Goal: Task Accomplishment & Management: Manage account settings

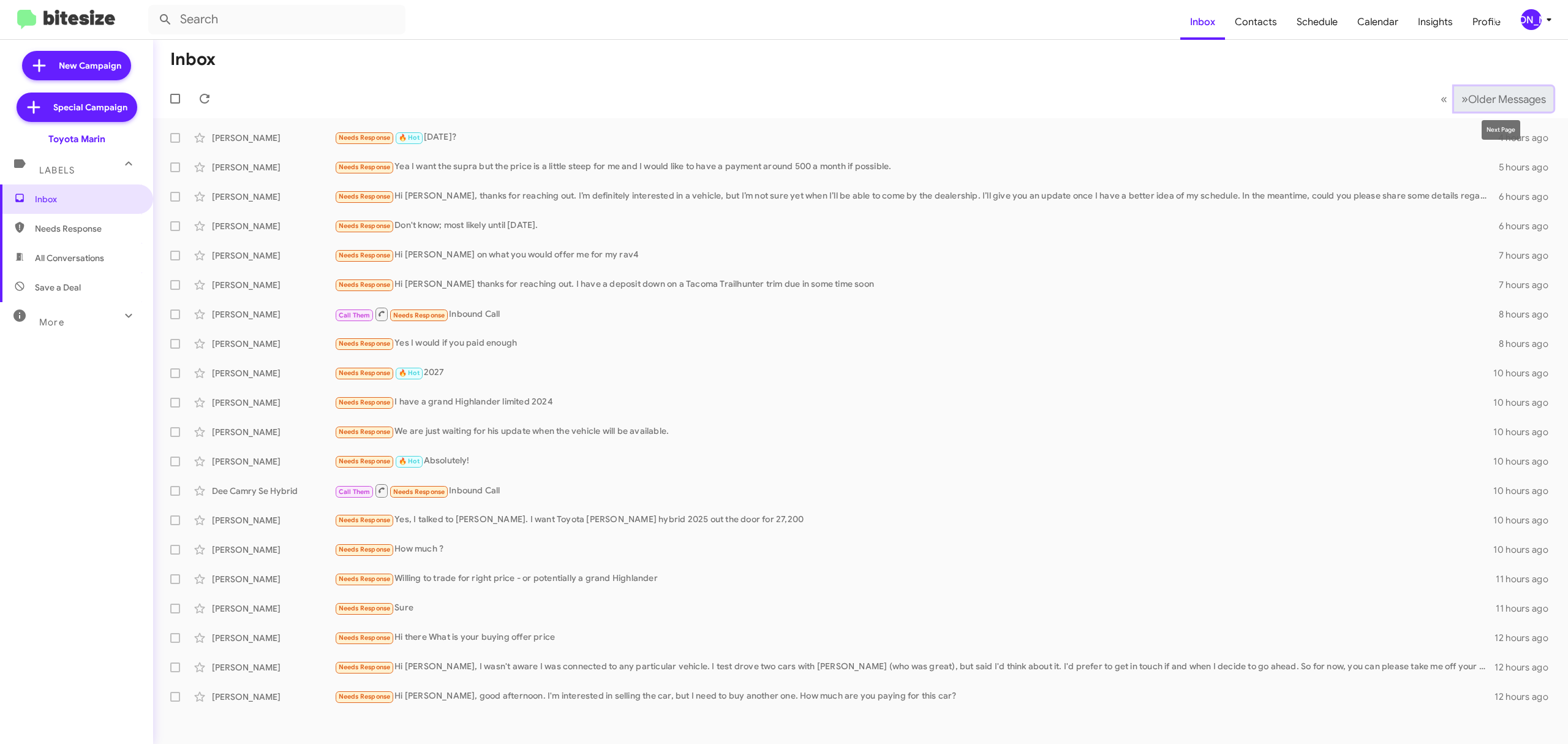
click at [1500, 101] on span "Older Messages" at bounding box center [1506, 100] width 78 height 14
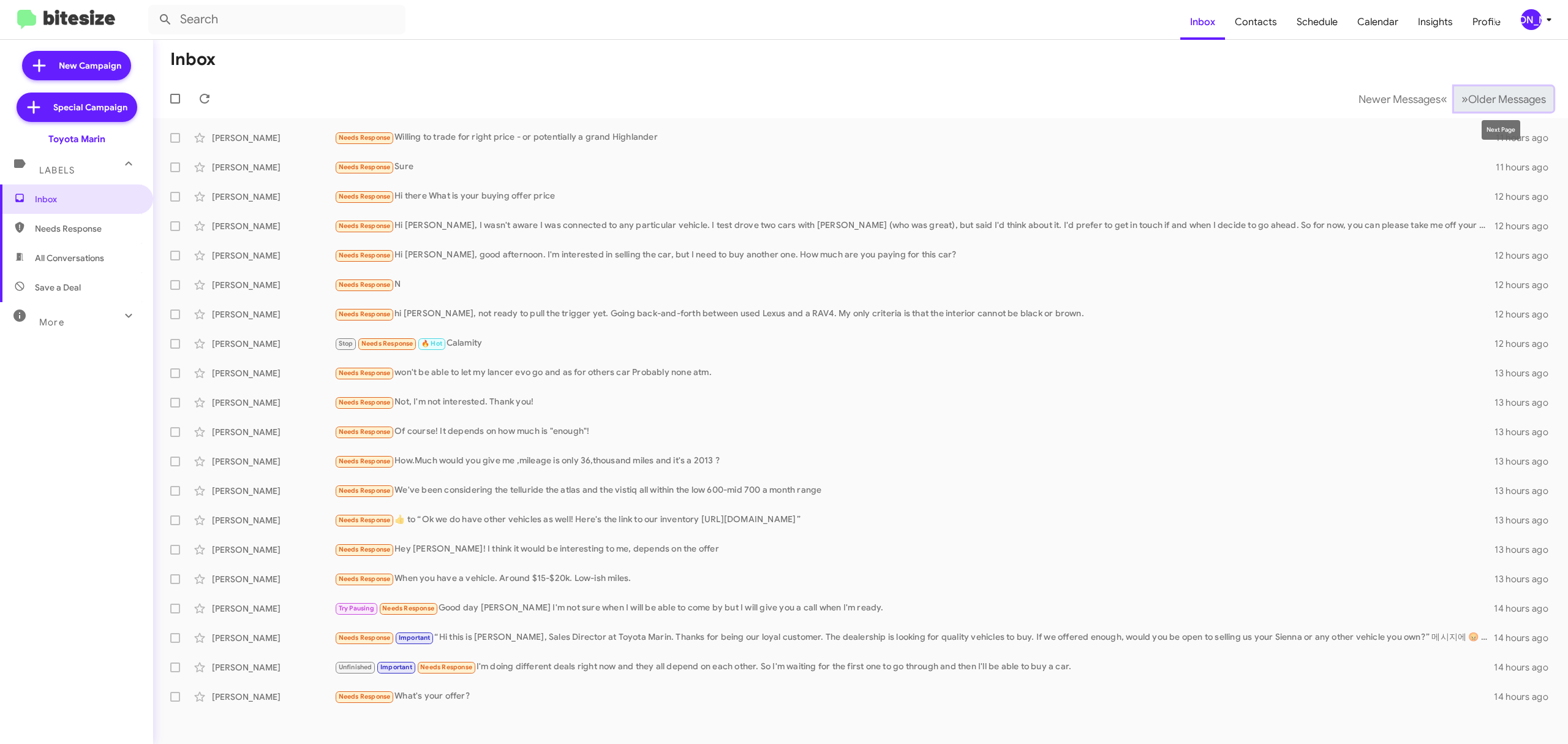
click at [1500, 101] on span "Older Messages" at bounding box center [1506, 100] width 78 height 14
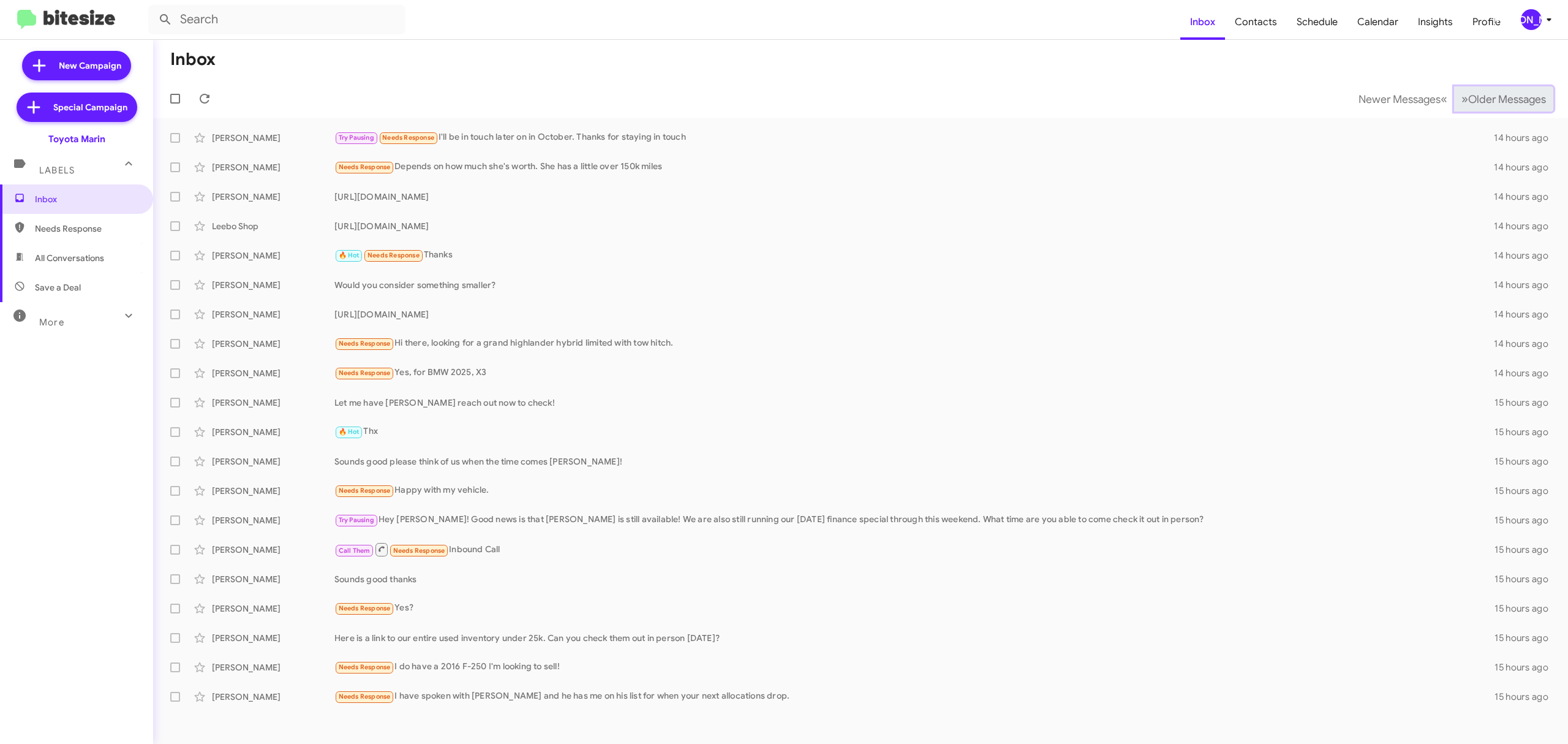
click at [1500, 101] on span "Older Messages" at bounding box center [1506, 100] width 78 height 14
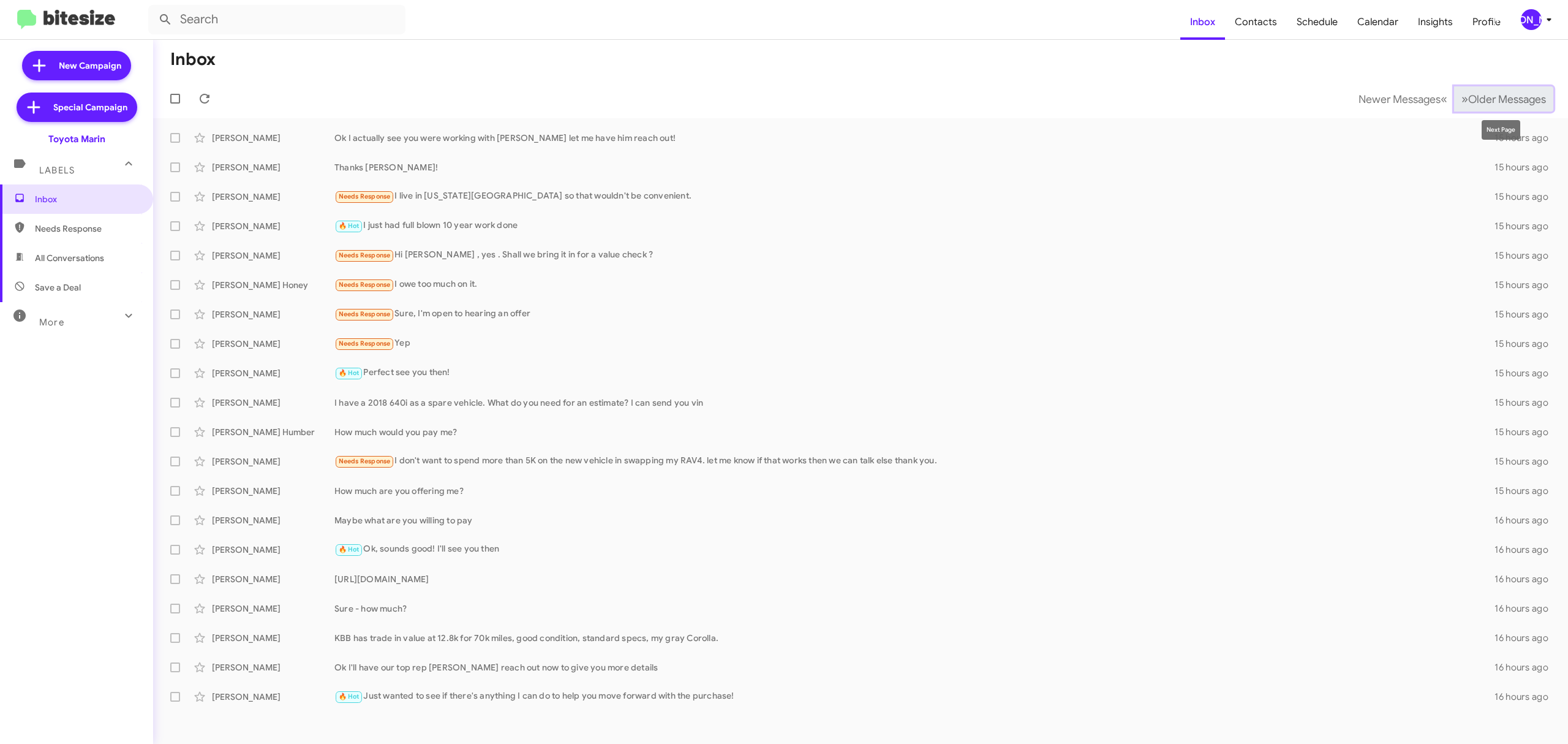
click at [1468, 94] on span "Older Messages" at bounding box center [1506, 100] width 78 height 14
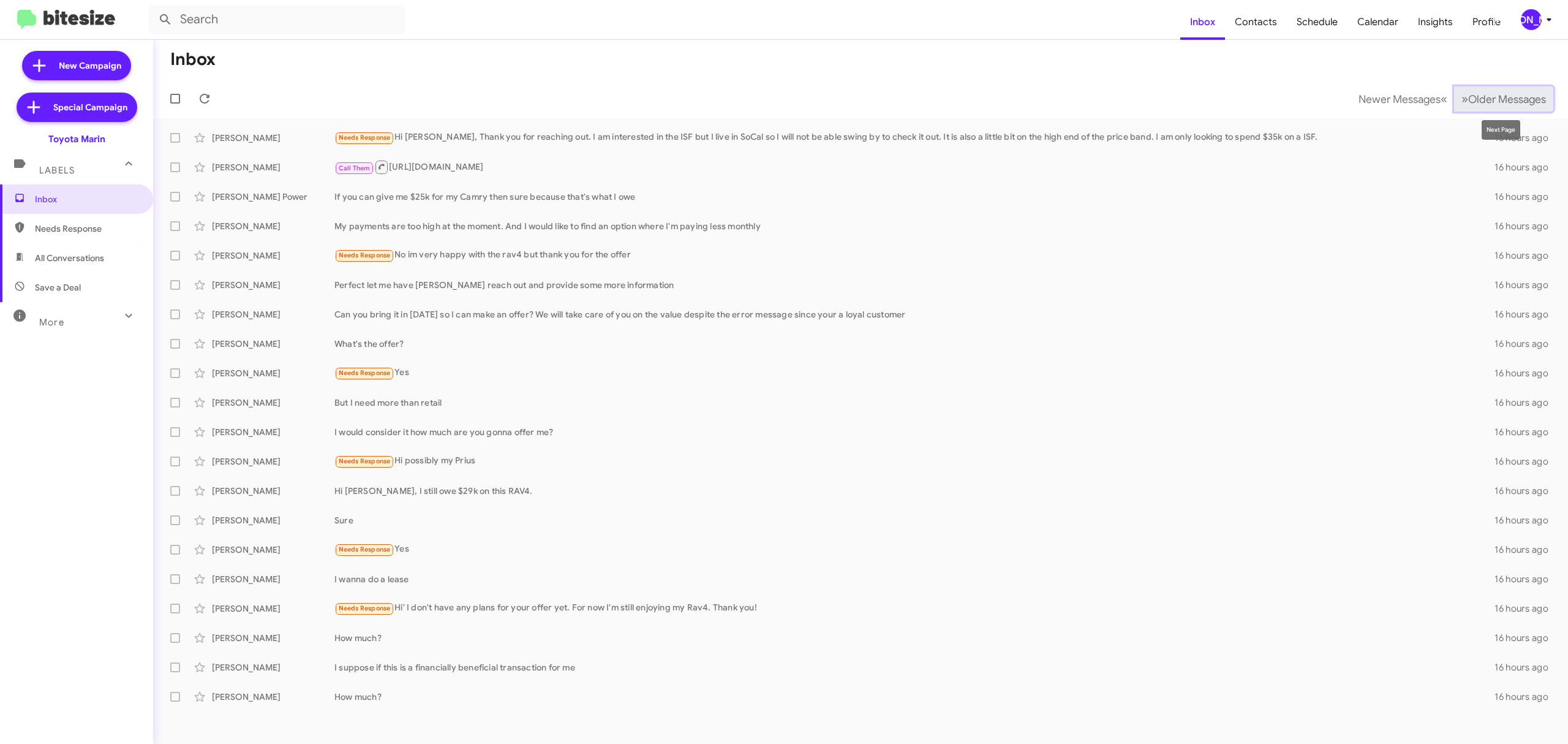
click at [1469, 103] on span "Older Messages" at bounding box center [1506, 100] width 78 height 14
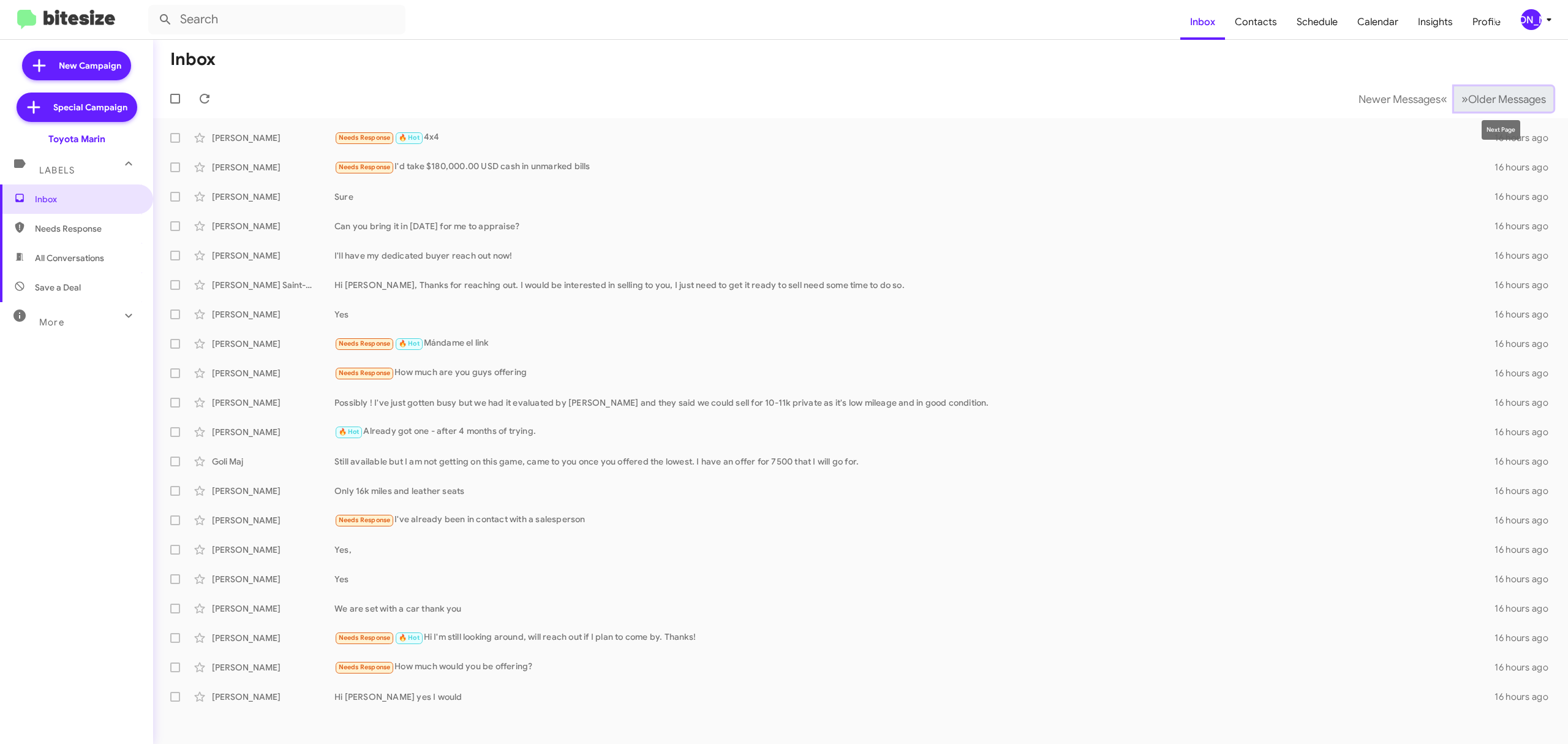
click at [1486, 99] on span "Older Messages" at bounding box center [1506, 100] width 78 height 14
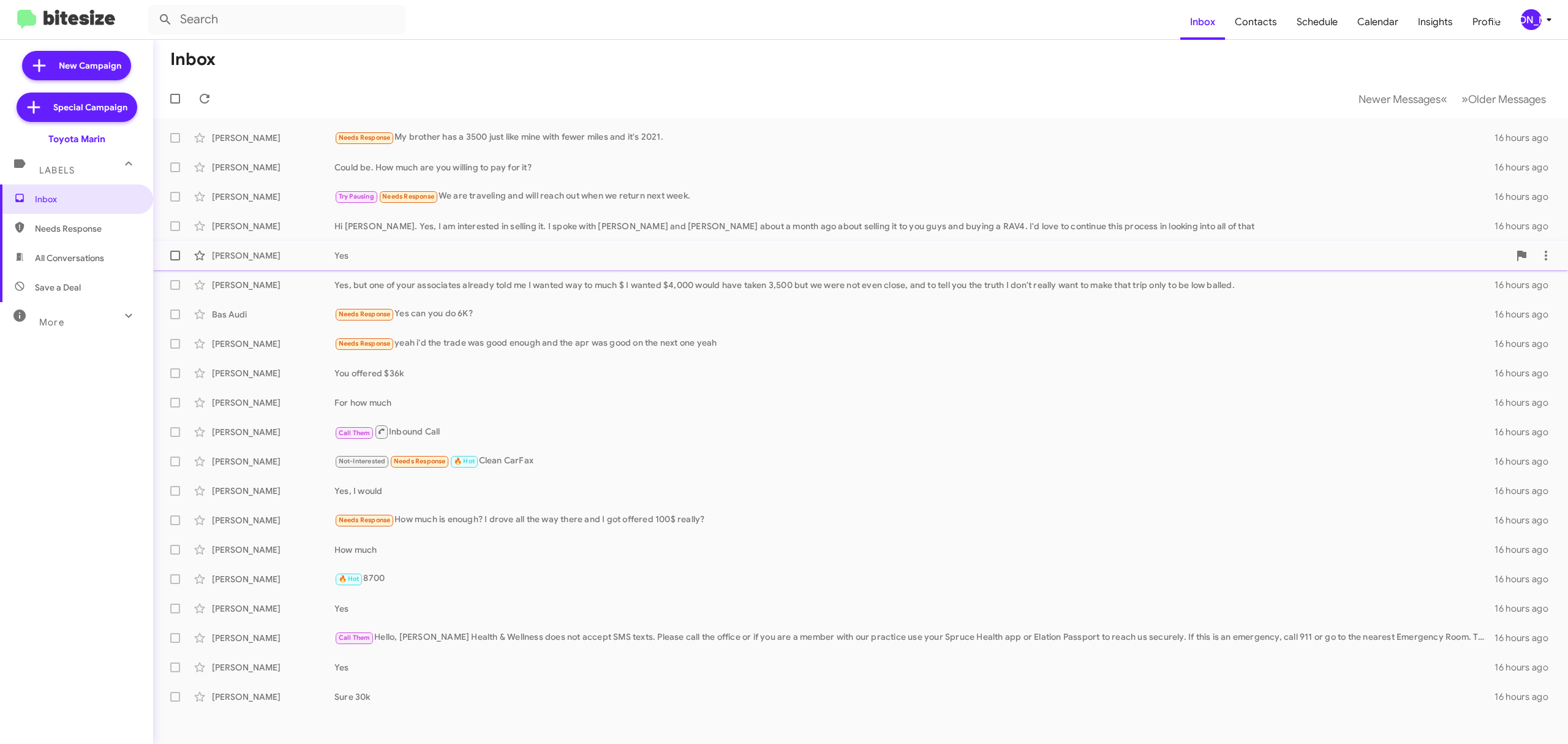
click at [175, 250] on label at bounding box center [175, 255] width 24 height 24
click at [175, 261] on input "checkbox" at bounding box center [175, 261] width 1 height 1
checkbox input "true"
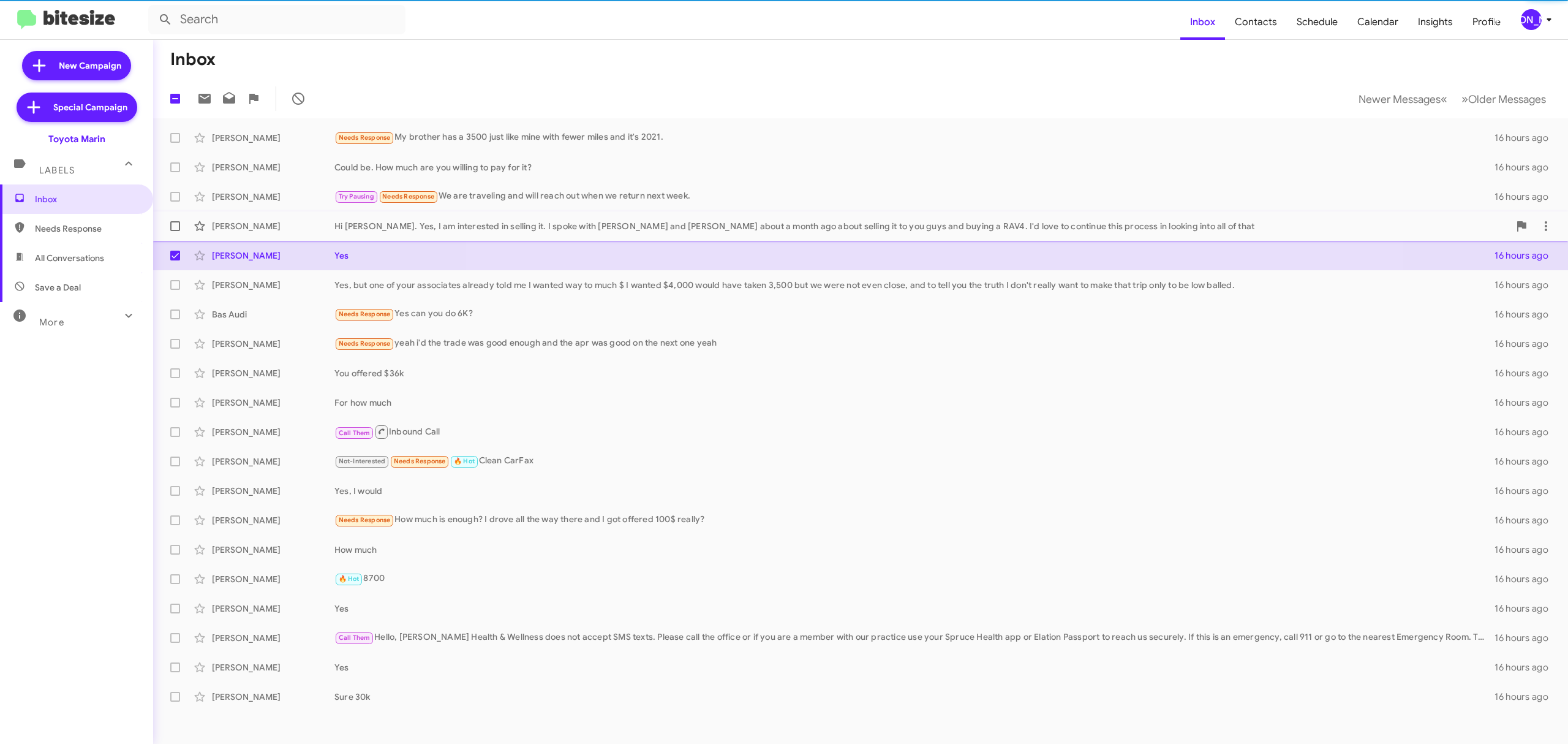
click at [177, 229] on span at bounding box center [175, 226] width 10 height 10
click at [175, 231] on input "checkbox" at bounding box center [175, 231] width 1 height 1
checkbox input "true"
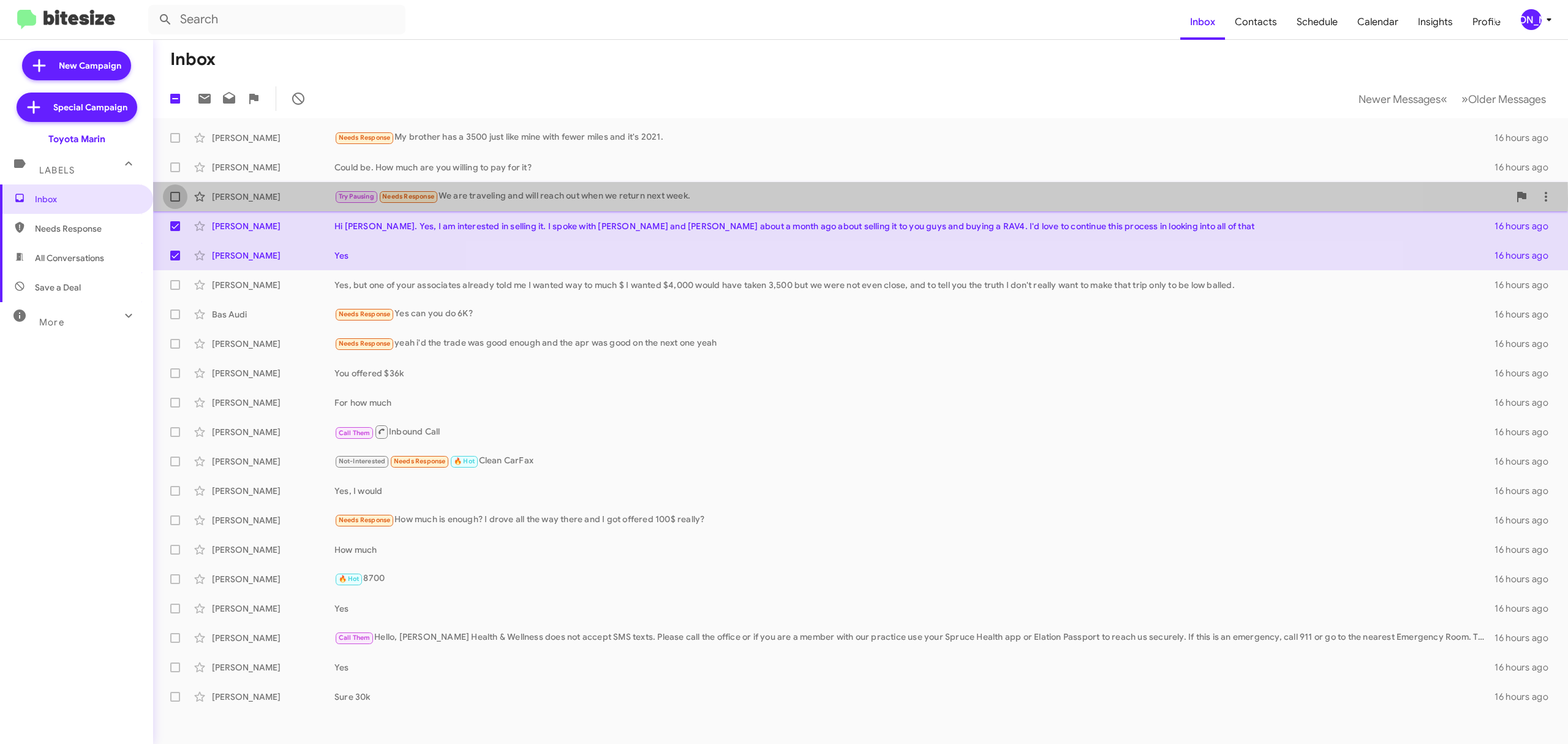
click at [173, 199] on span at bounding box center [175, 197] width 10 height 10
click at [175, 202] on input "checkbox" at bounding box center [175, 202] width 1 height 1
checkbox input "true"
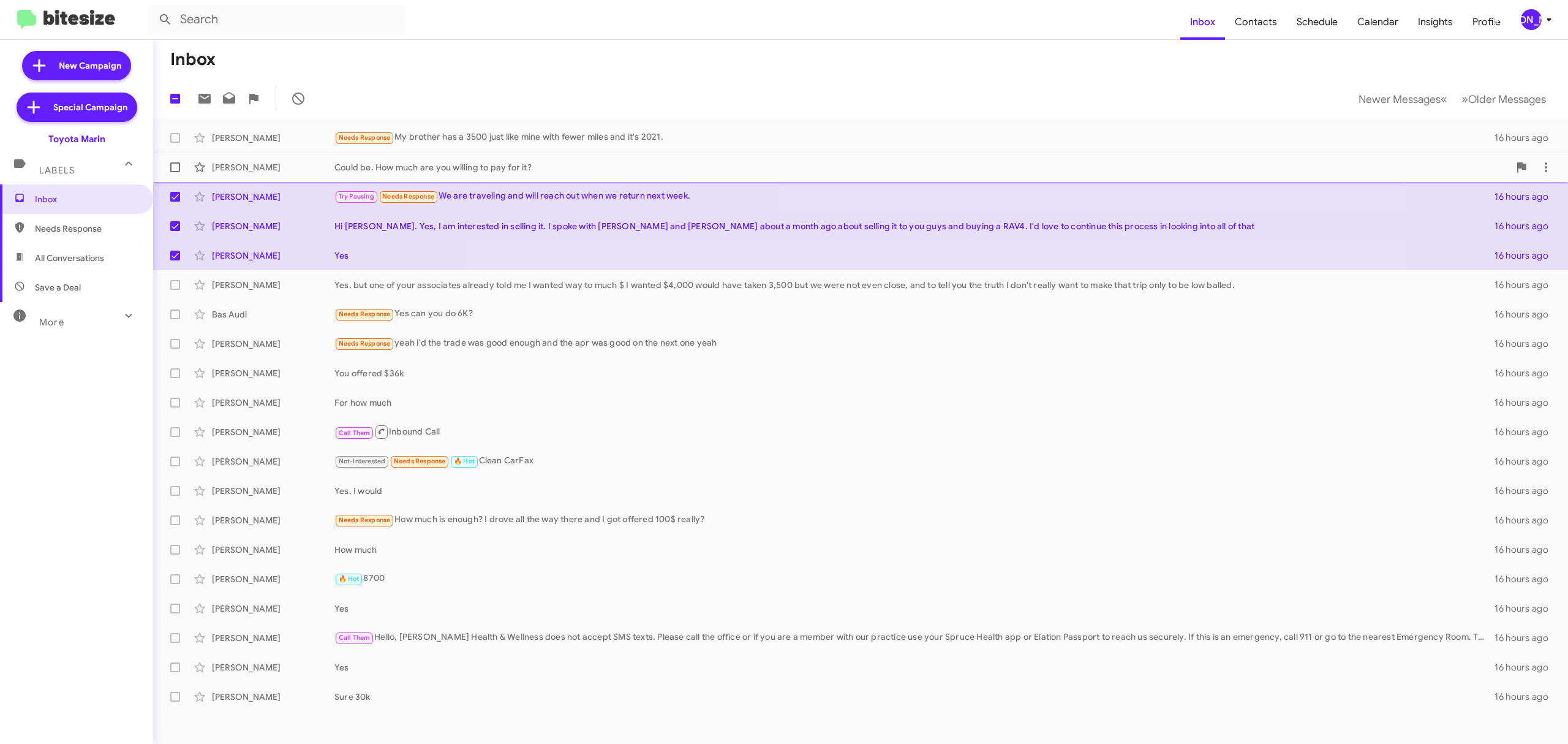
click at [172, 169] on span at bounding box center [175, 167] width 10 height 10
click at [175, 172] on input "checkbox" at bounding box center [175, 172] width 1 height 1
checkbox input "true"
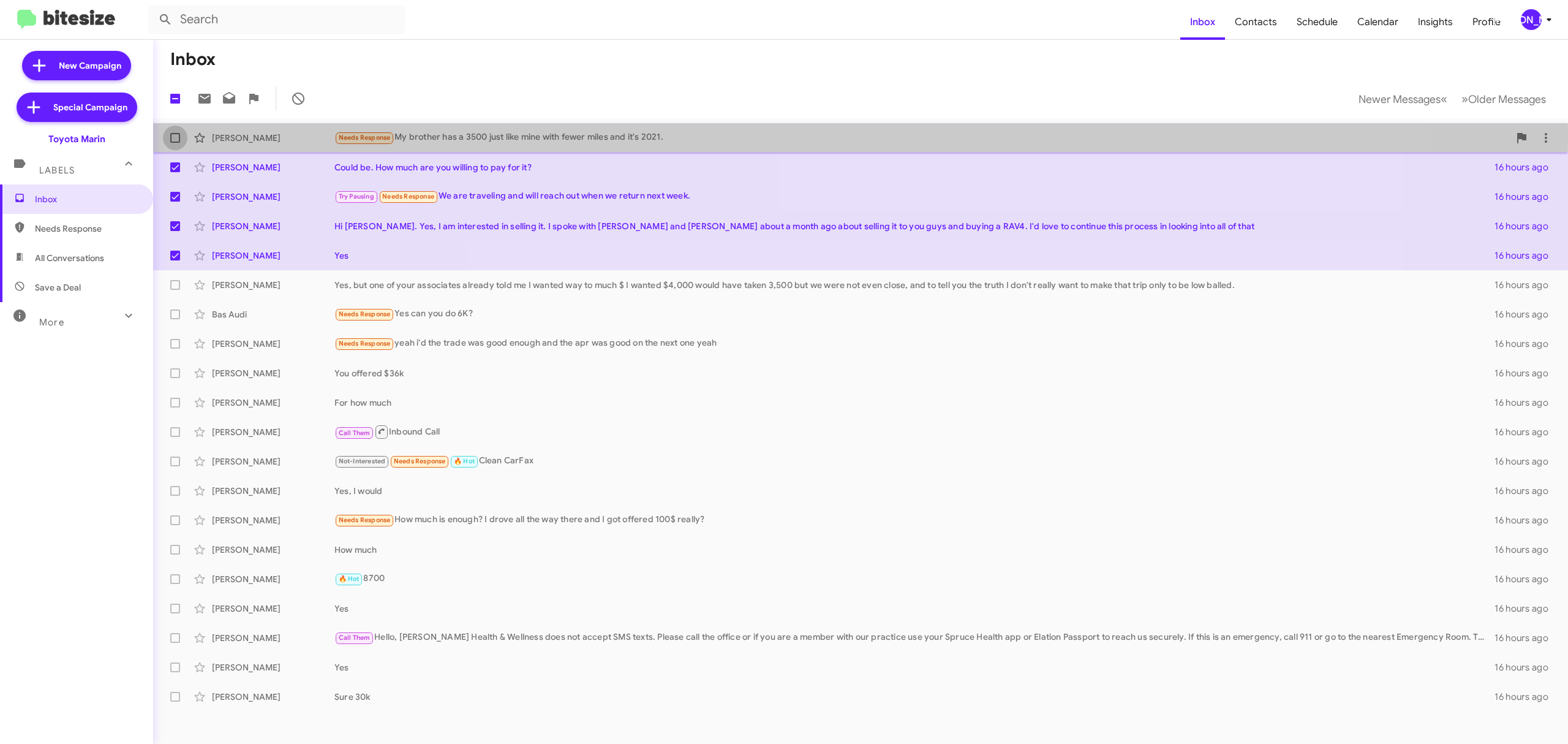
click at [177, 135] on span at bounding box center [175, 138] width 10 height 10
click at [175, 143] on input "checkbox" at bounding box center [175, 143] width 1 height 1
checkbox input "true"
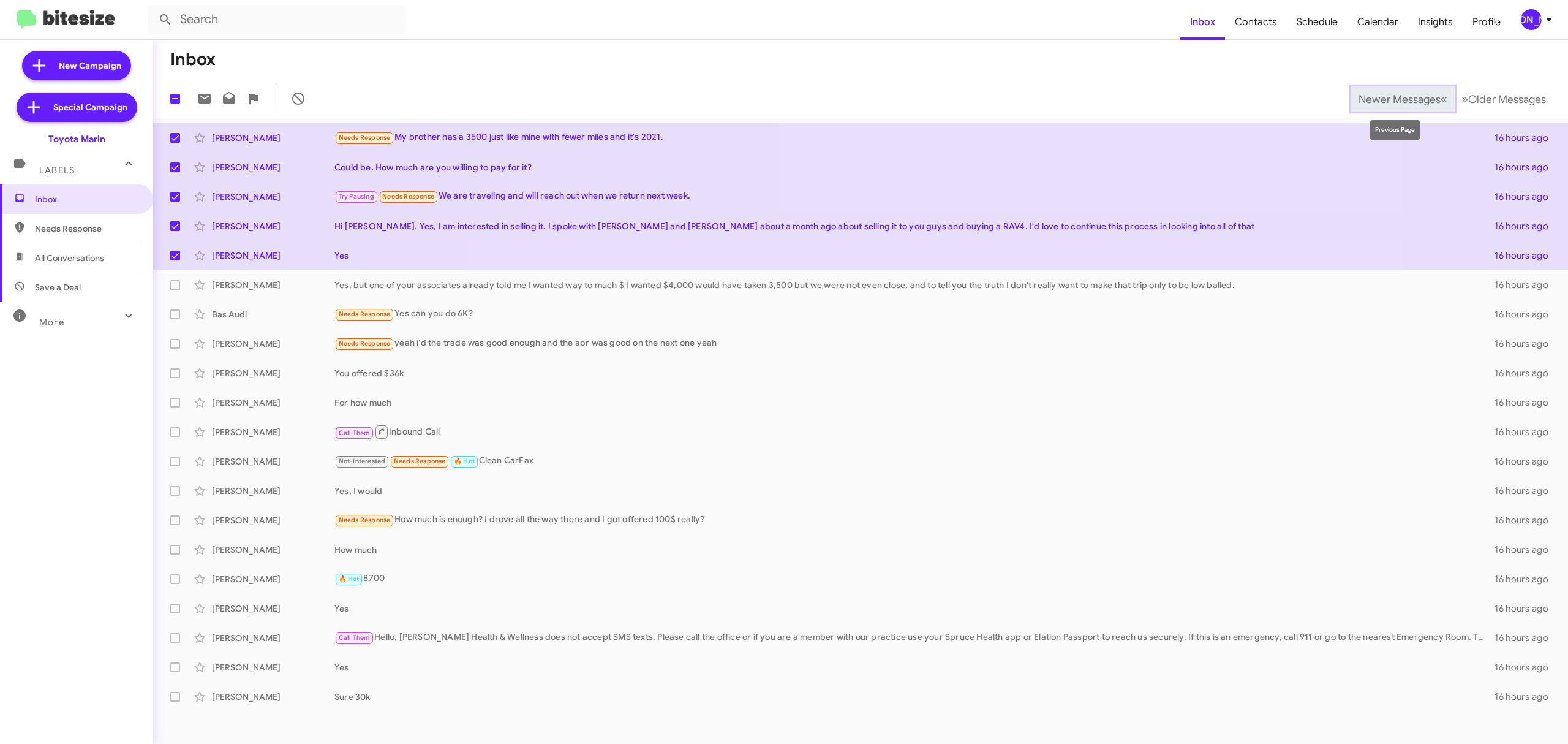
click at [1393, 101] on span "Newer Messages" at bounding box center [1400, 100] width 82 height 14
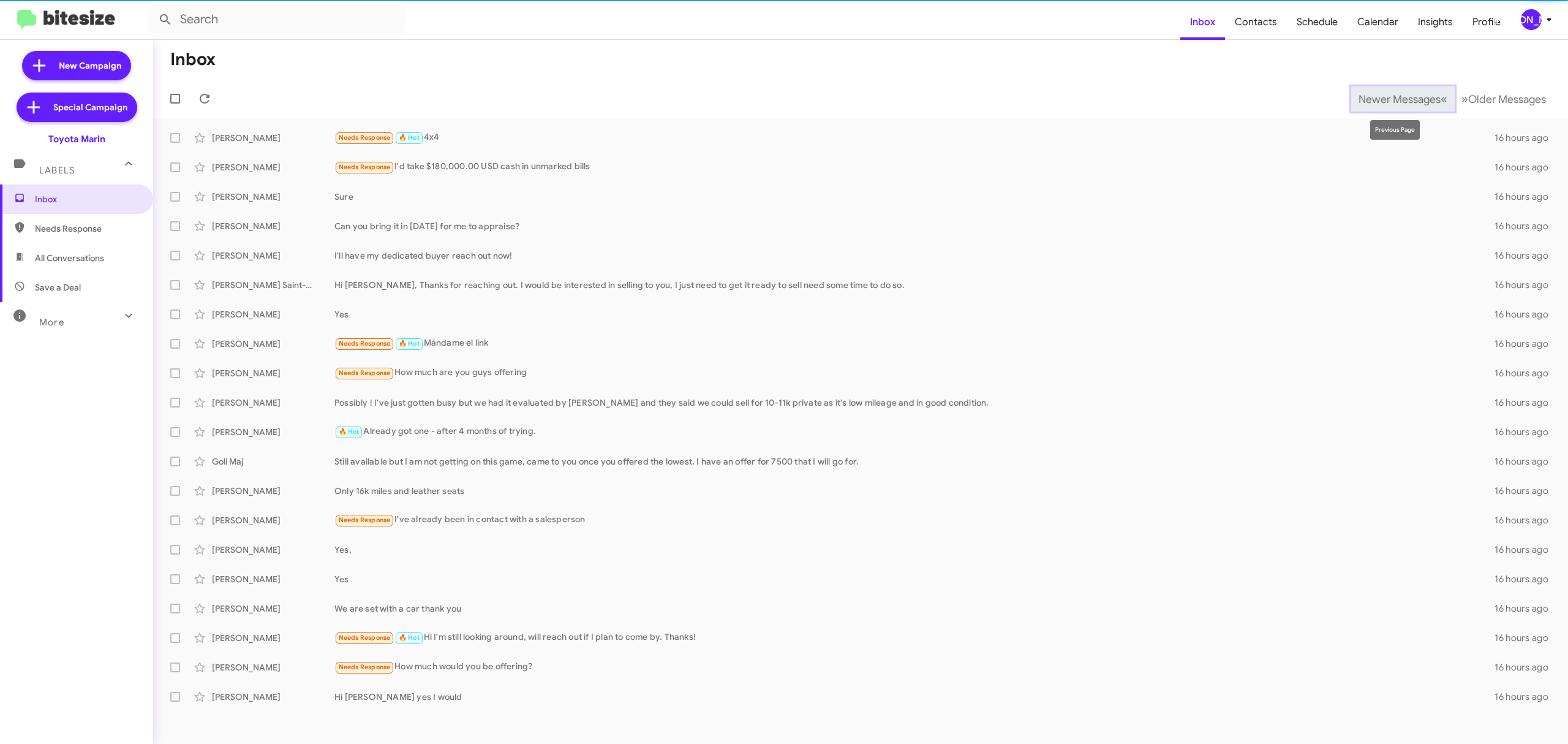
click at [1393, 101] on span "Newer Messages" at bounding box center [1400, 100] width 82 height 14
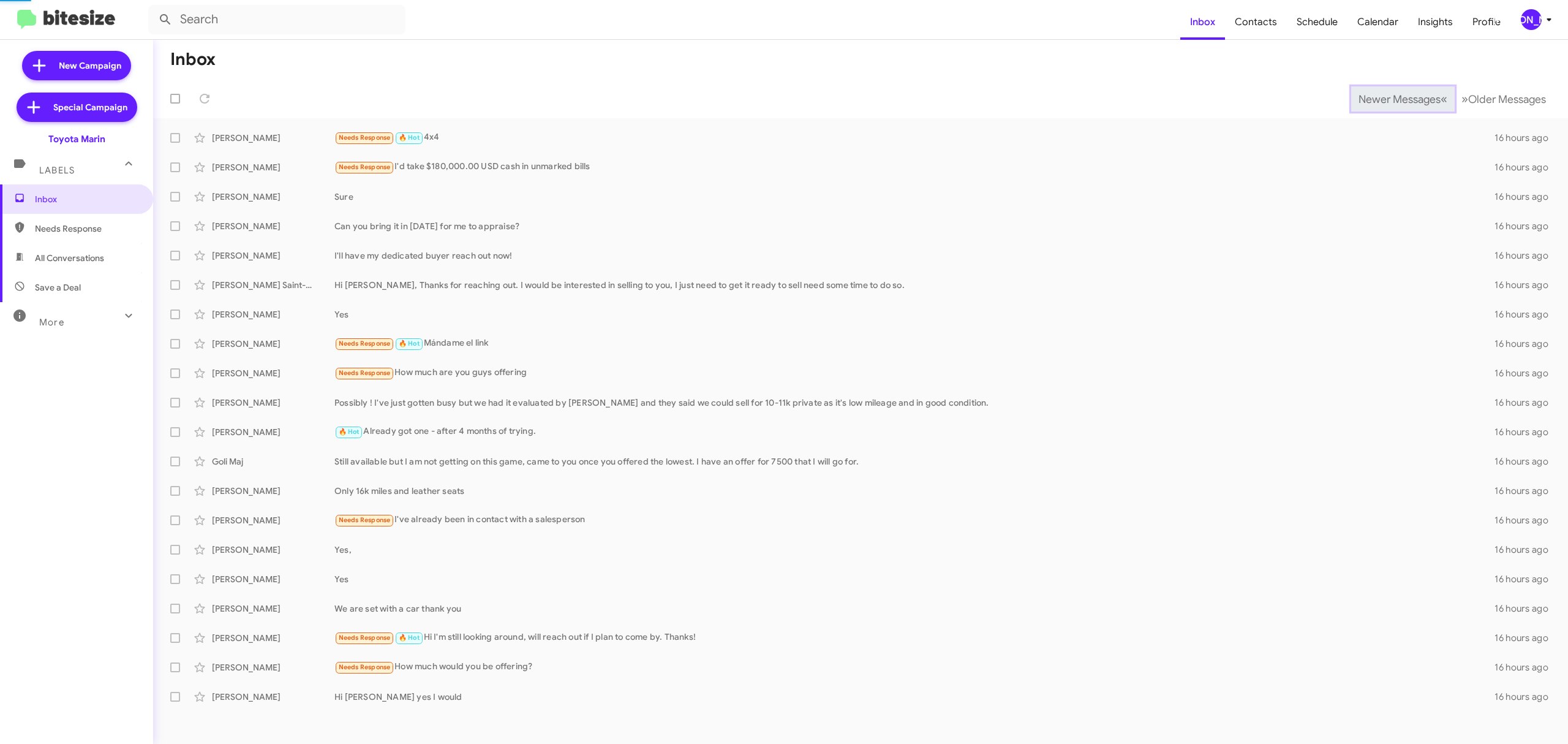
click at [1393, 101] on span "Newer Messages" at bounding box center [1400, 100] width 82 height 14
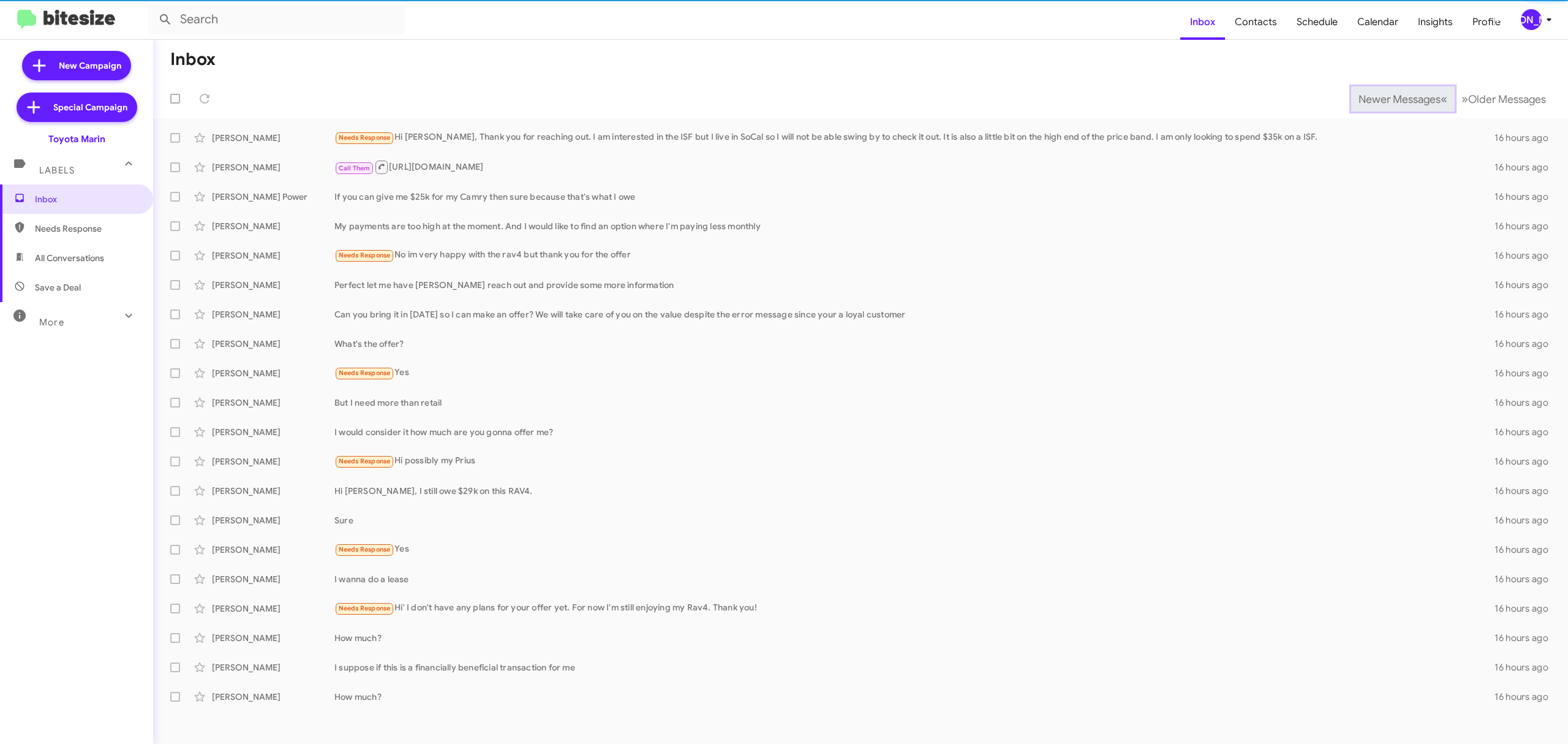
click at [1393, 101] on span "Newer Messages" at bounding box center [1400, 100] width 82 height 14
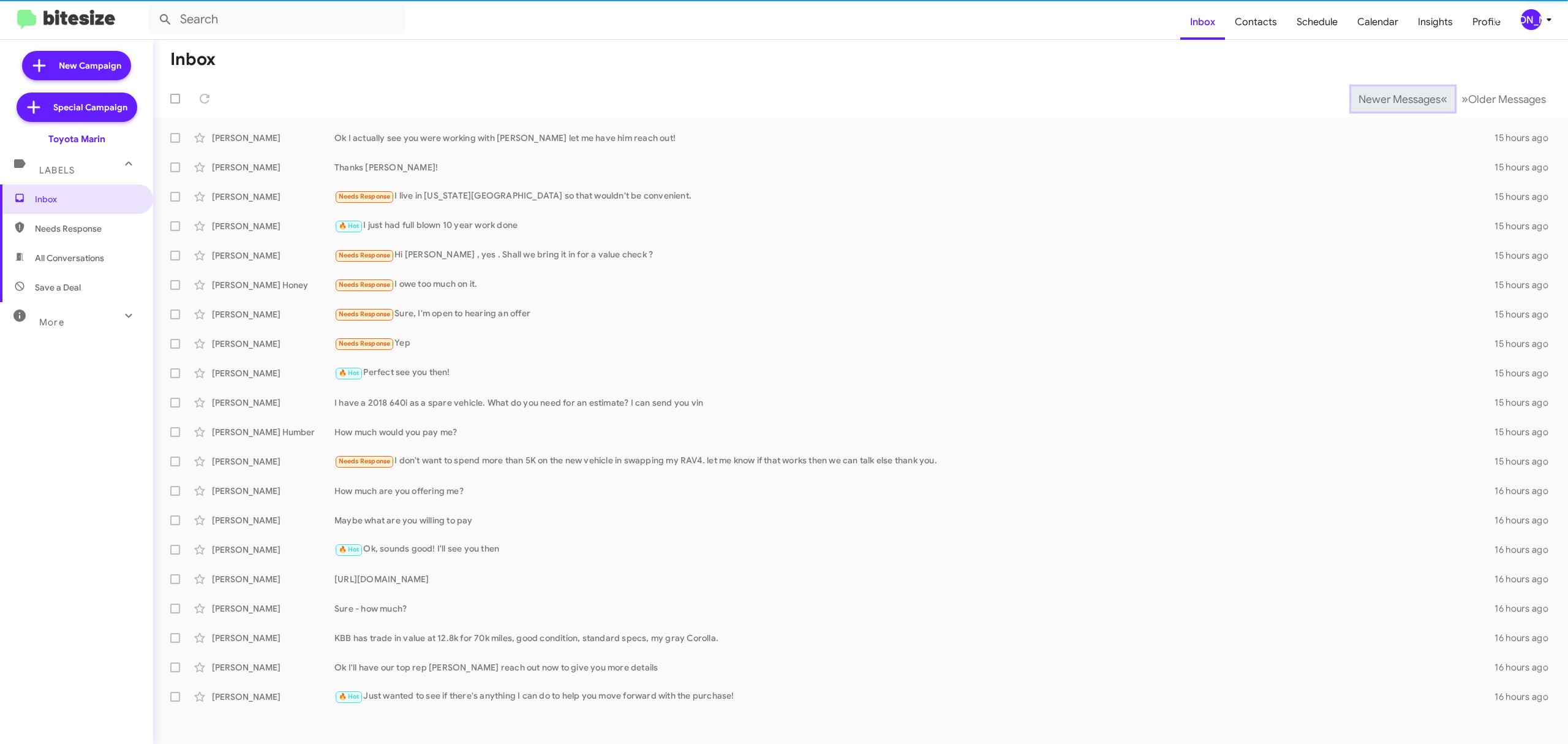
click at [1393, 101] on span "Newer Messages" at bounding box center [1400, 100] width 82 height 14
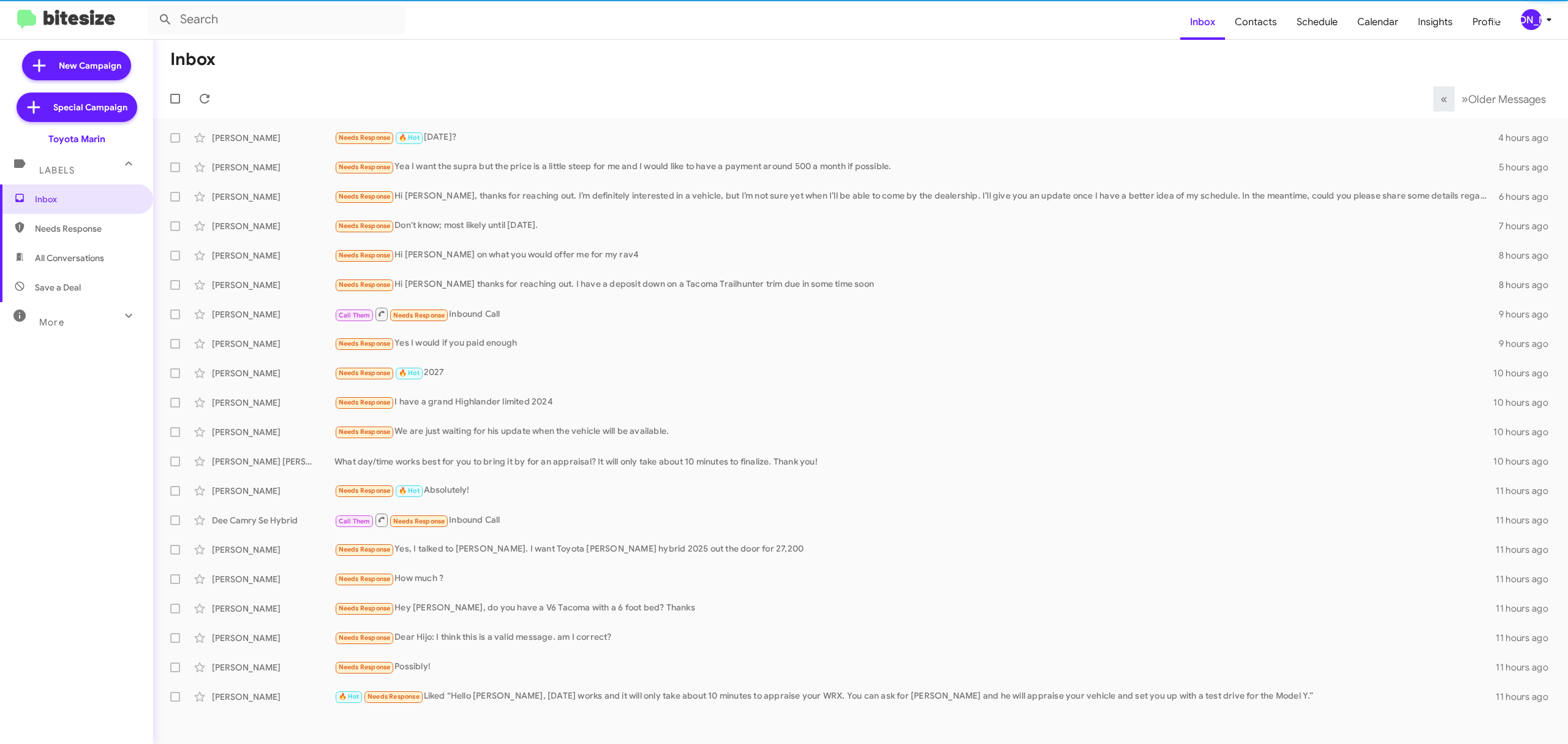
click at [1393, 101] on mat-toolbar-row "« Previous » Next Older Messages" at bounding box center [860, 98] width 1415 height 39
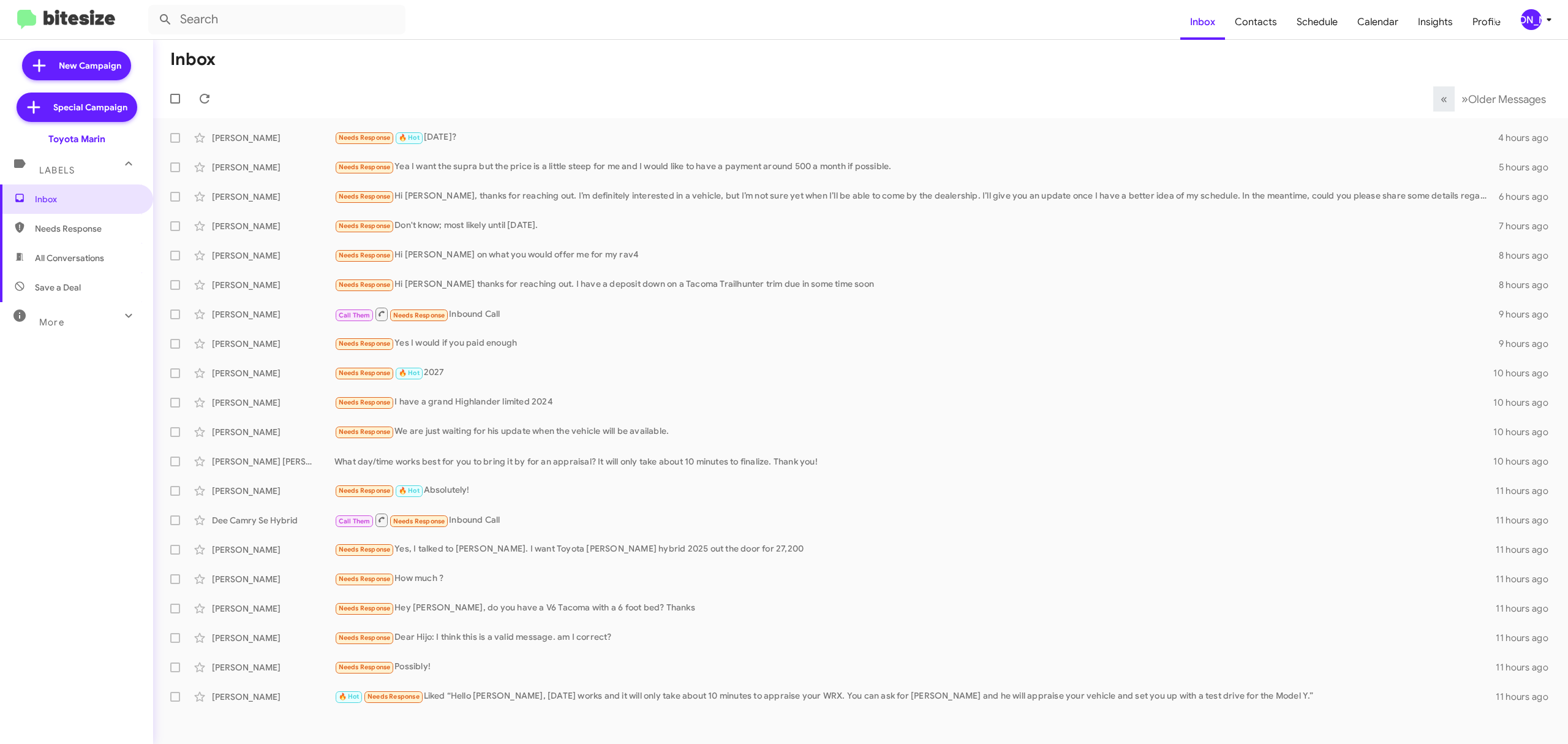
click at [1393, 101] on mat-toolbar-row "« Previous » Next Older Messages" at bounding box center [860, 98] width 1415 height 39
click at [177, 99] on span at bounding box center [175, 99] width 10 height 10
click at [175, 103] on input "checkbox" at bounding box center [175, 103] width 1 height 1
checkbox input "true"
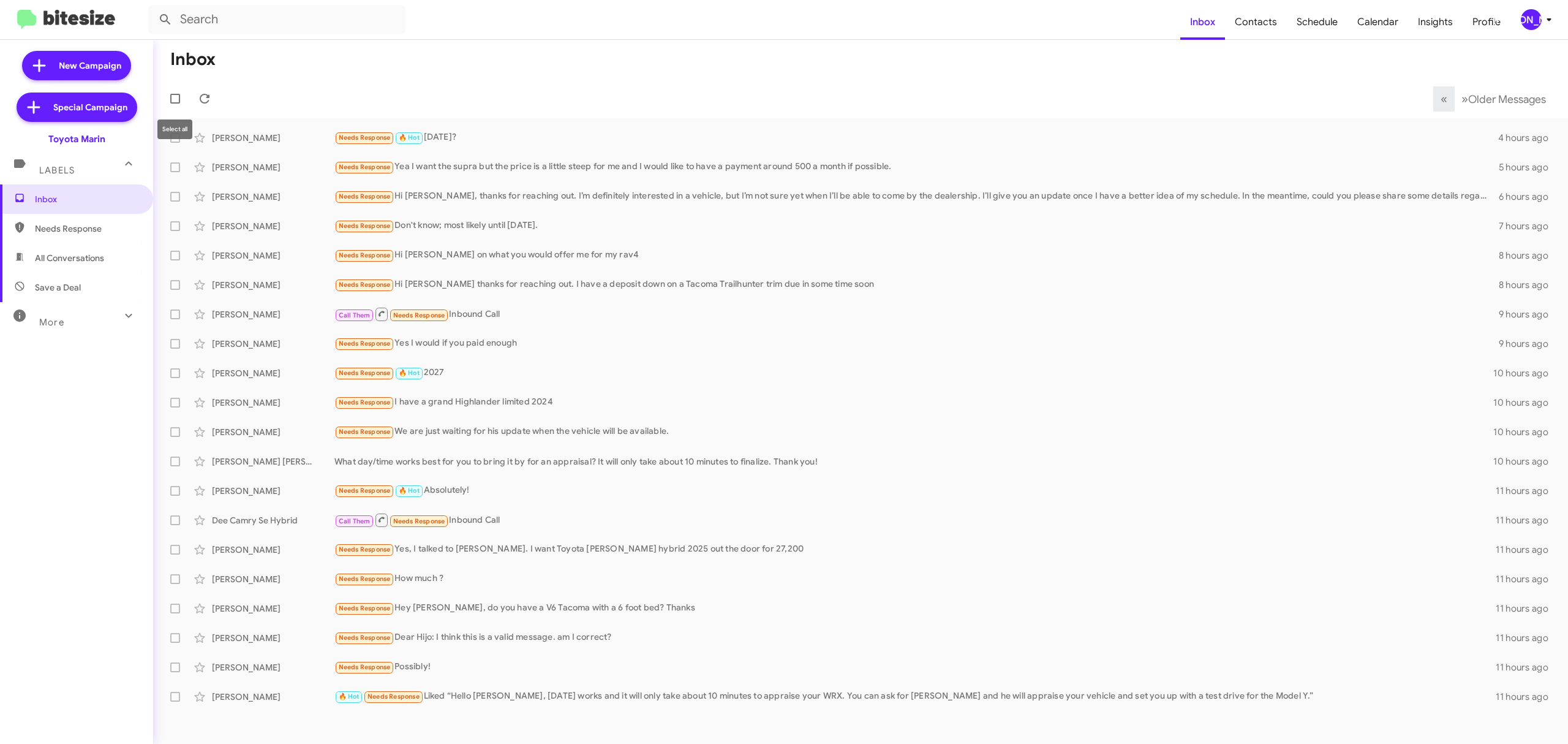
checkbox input "true"
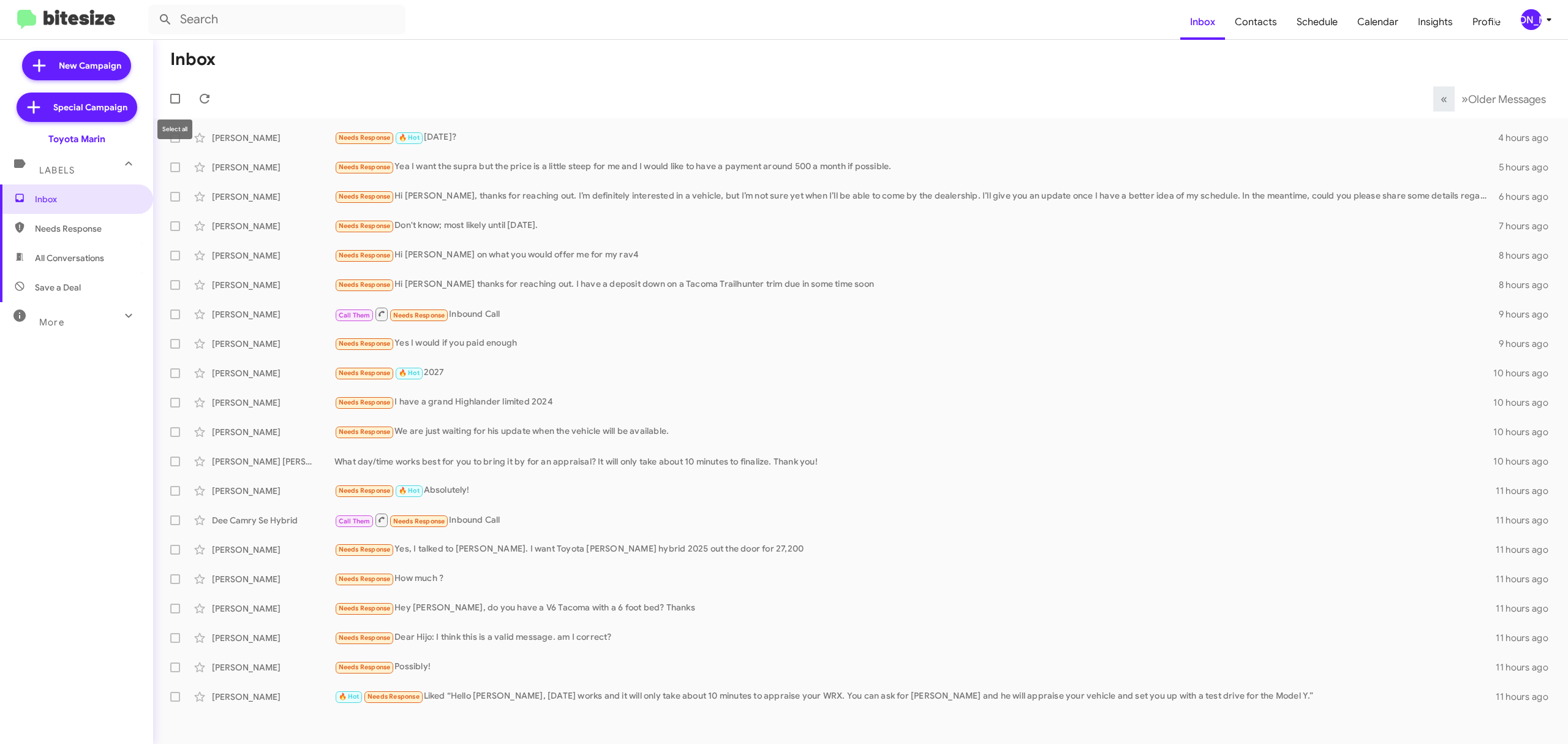
checkbox input "true"
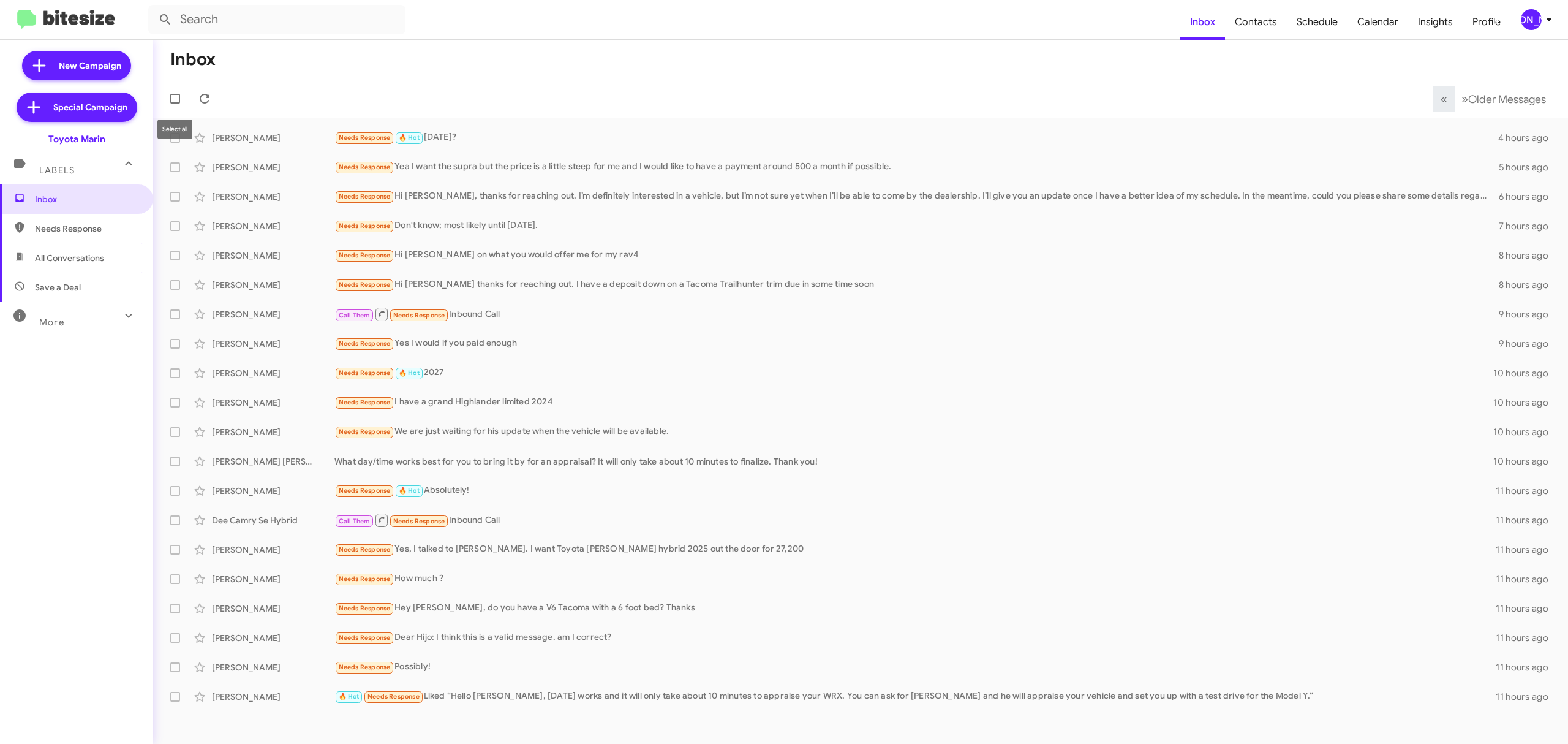
checkbox input "true"
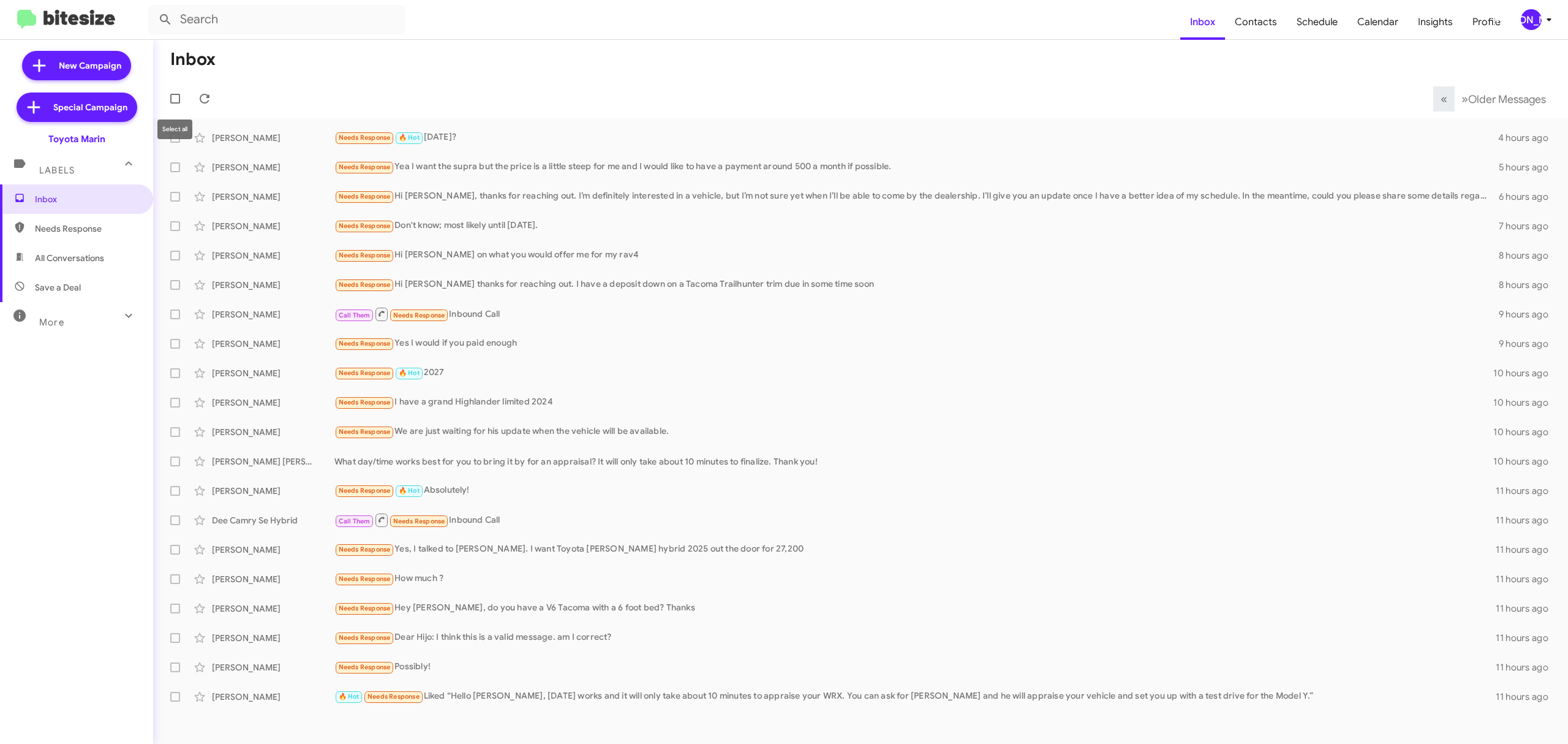
checkbox input "true"
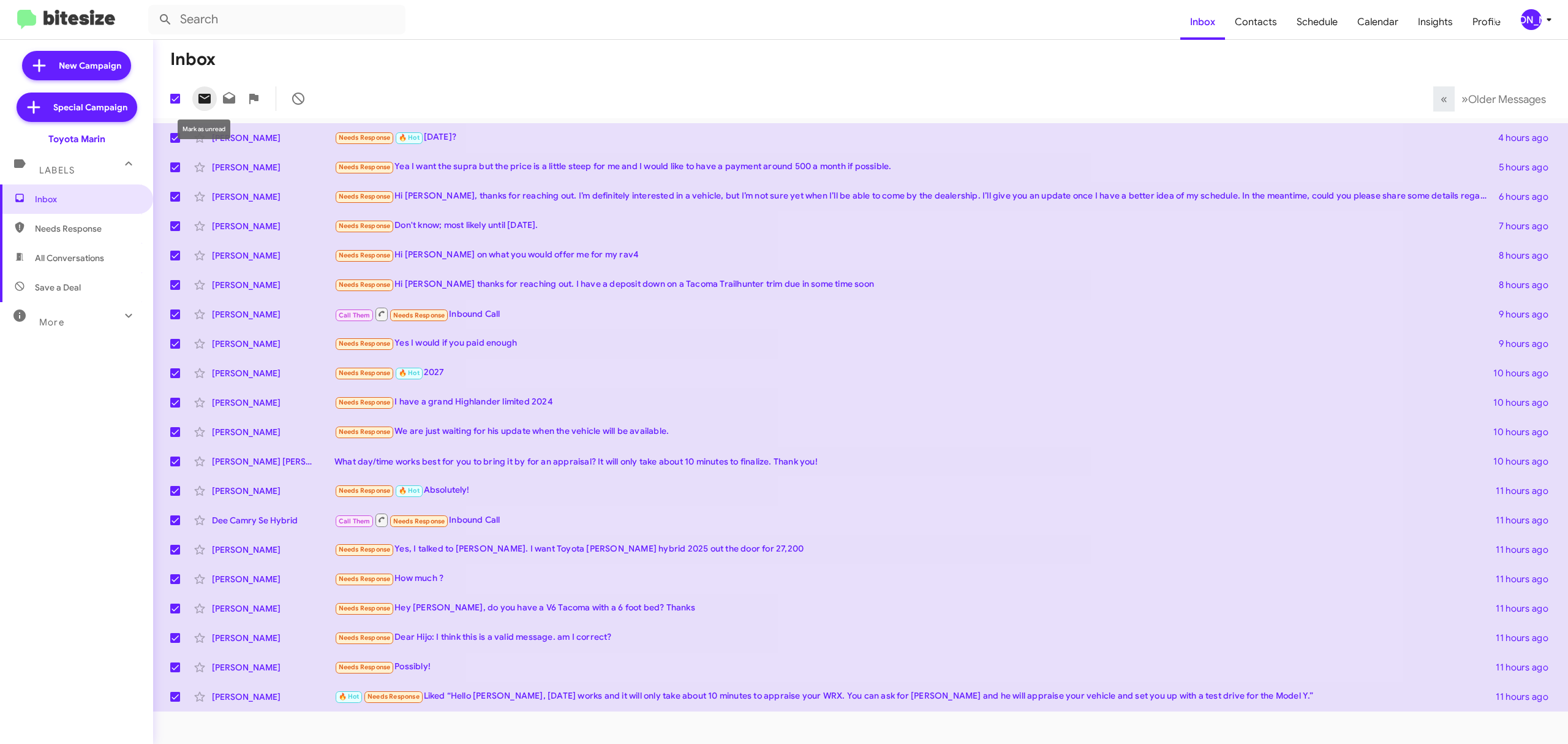
click at [197, 99] on icon at bounding box center [205, 99] width 15 height 15
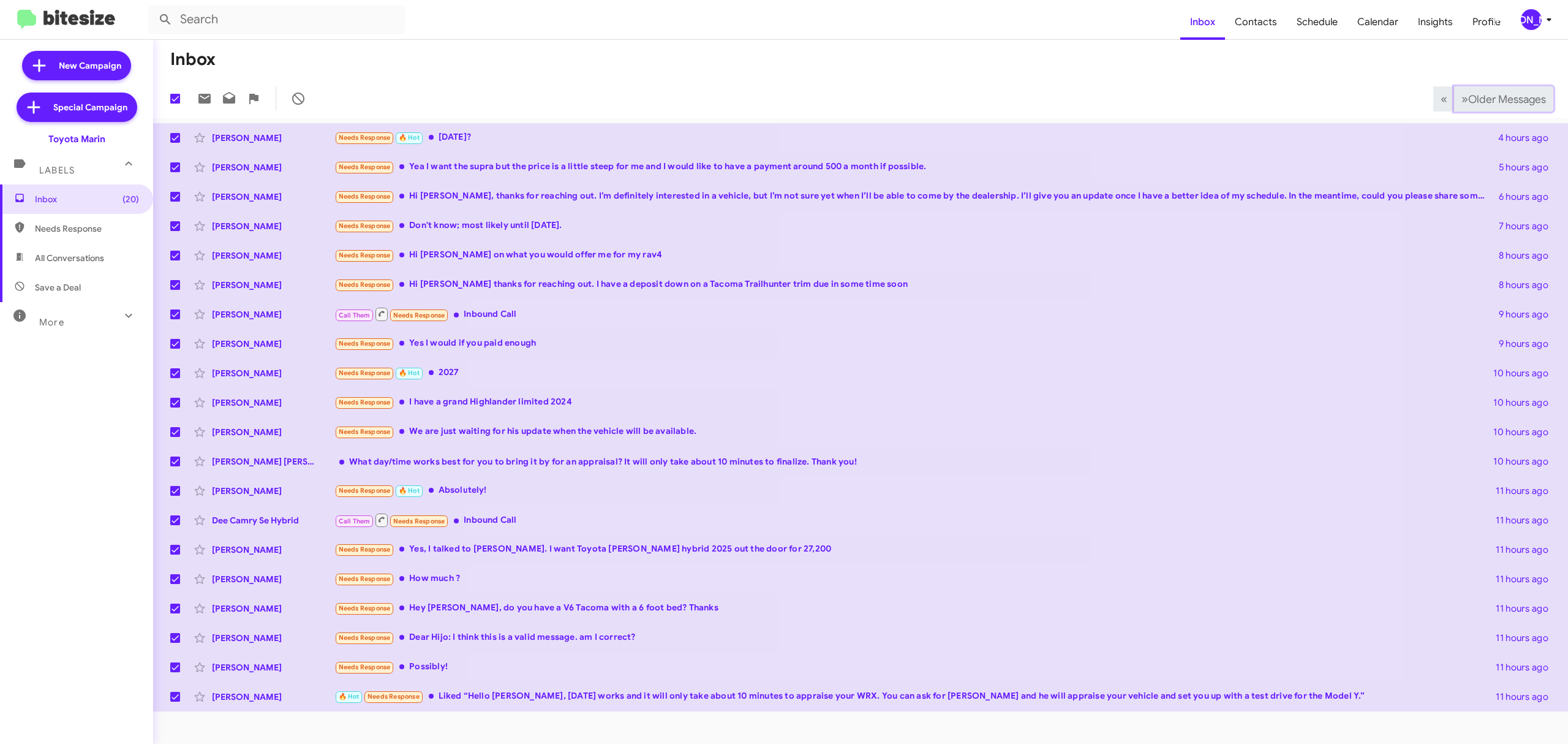
click at [1503, 106] on button "» Next Older Messages" at bounding box center [1504, 99] width 99 height 25
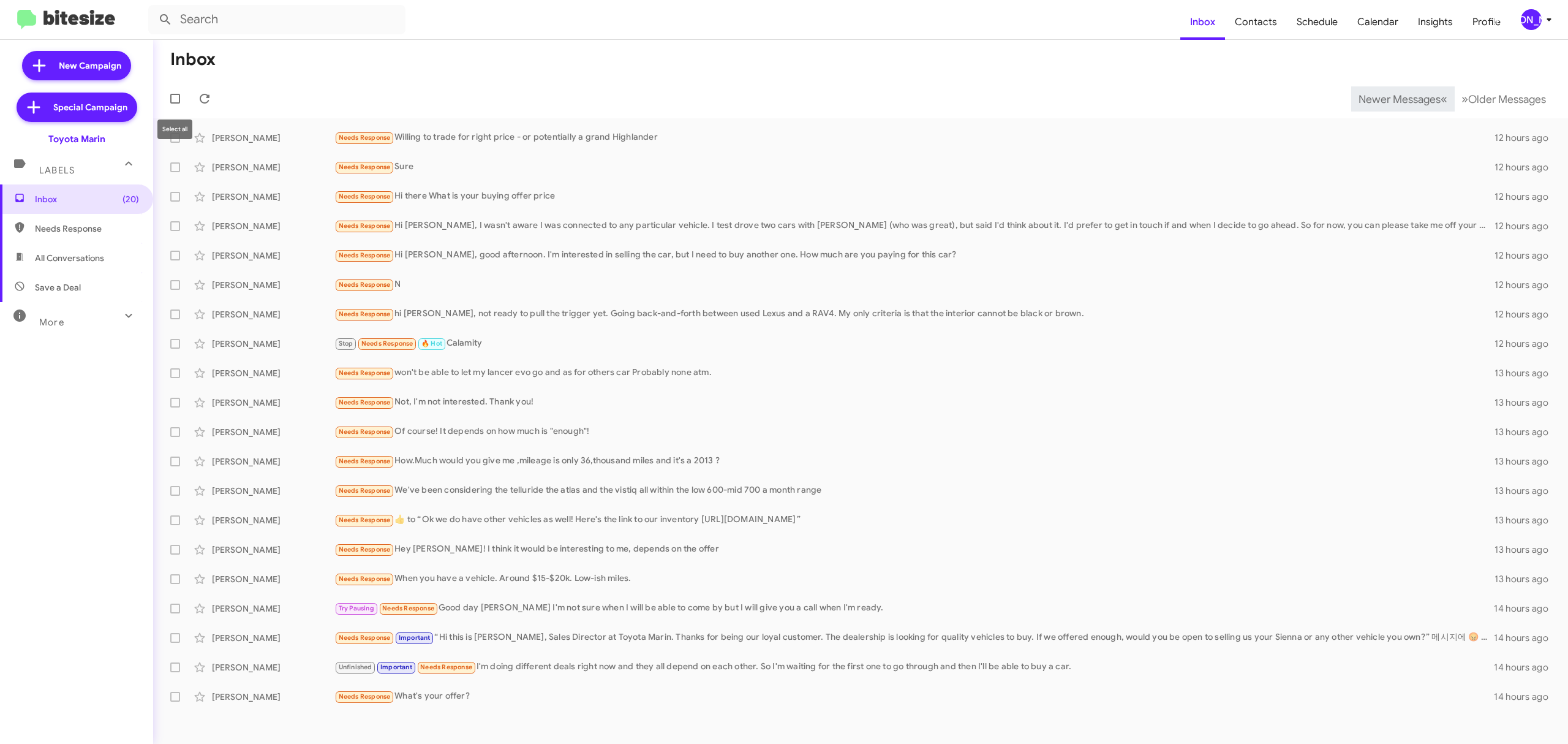
click at [164, 98] on label at bounding box center [175, 98] width 24 height 24
click at [175, 103] on input "checkbox" at bounding box center [175, 103] width 1 height 1
checkbox input "true"
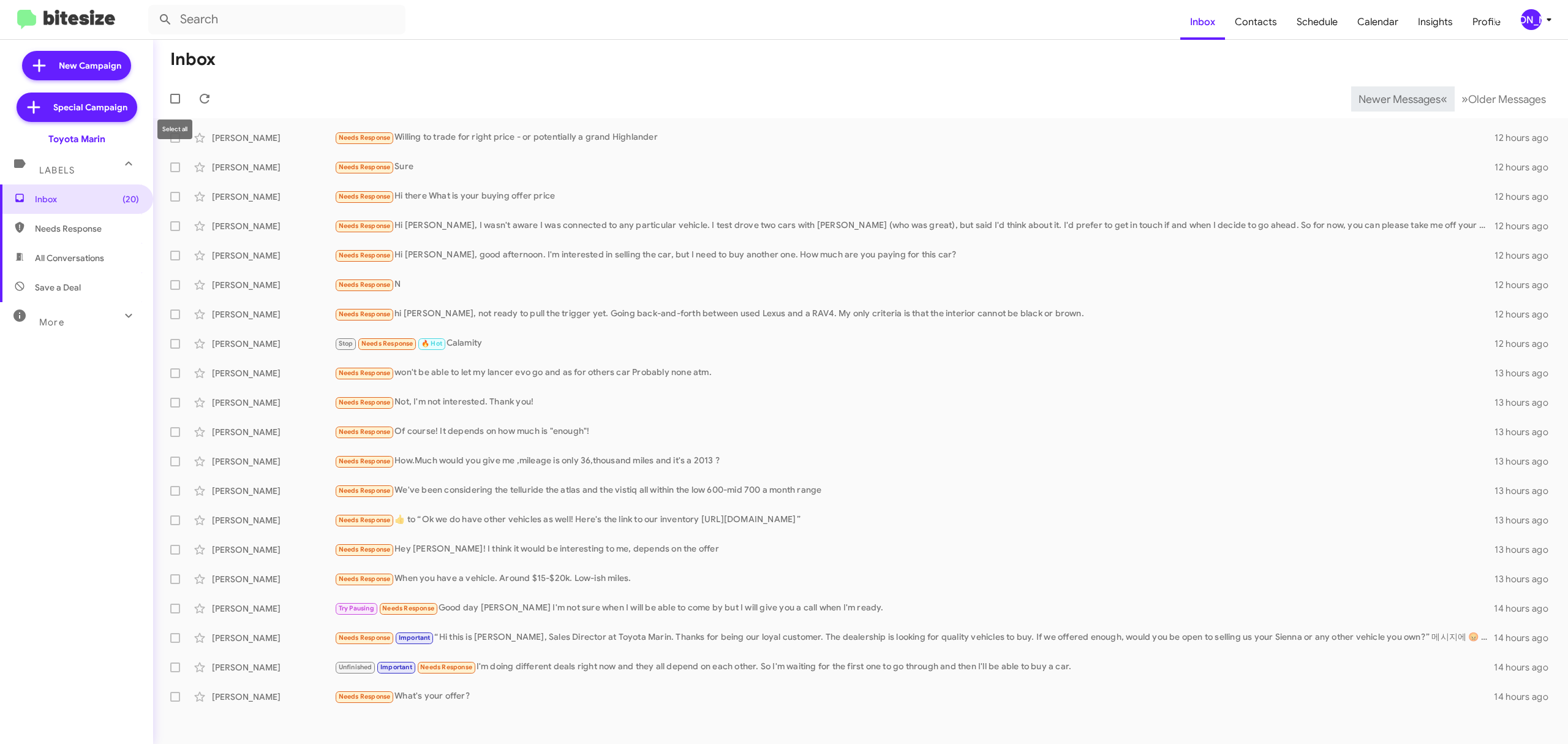
checkbox input "true"
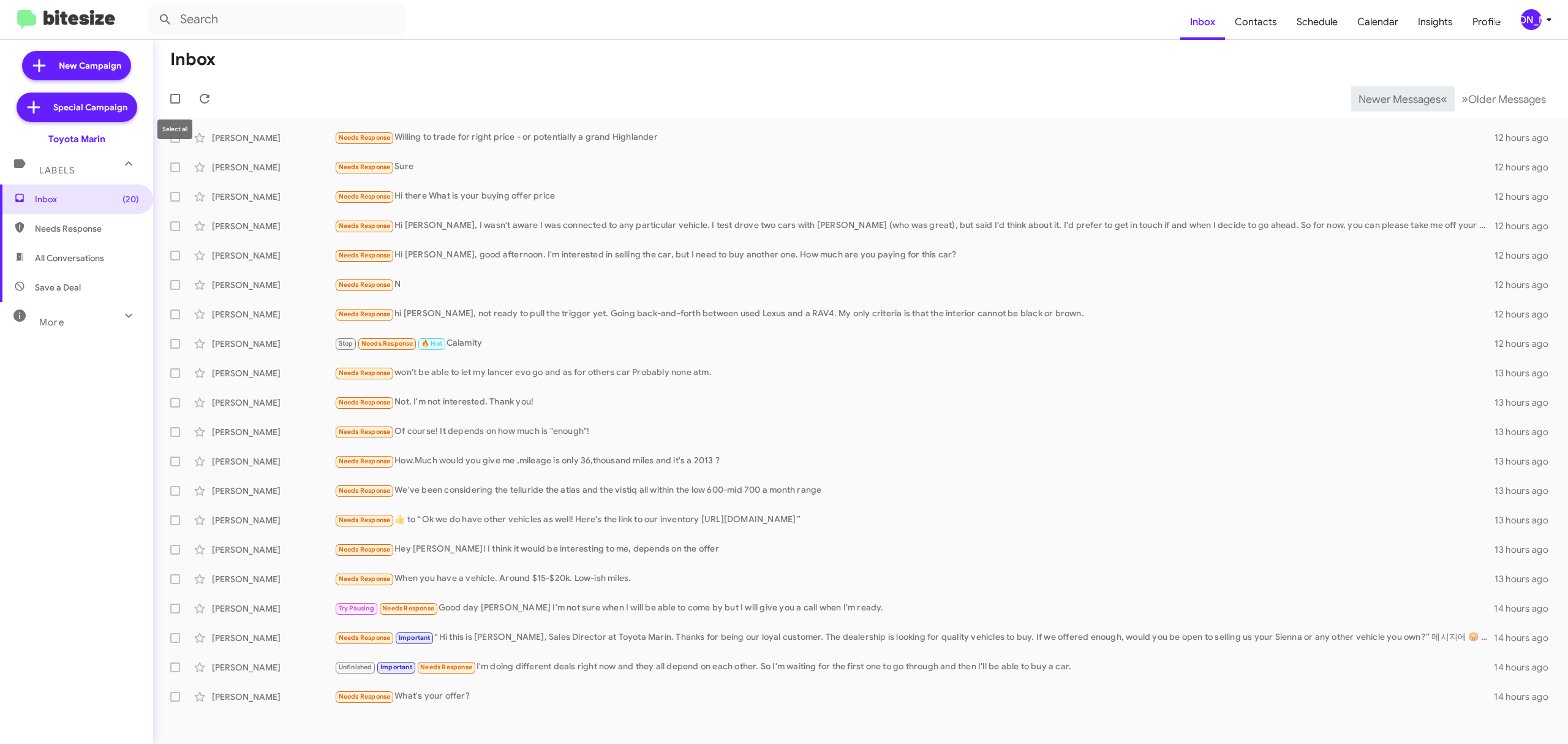
checkbox input "true"
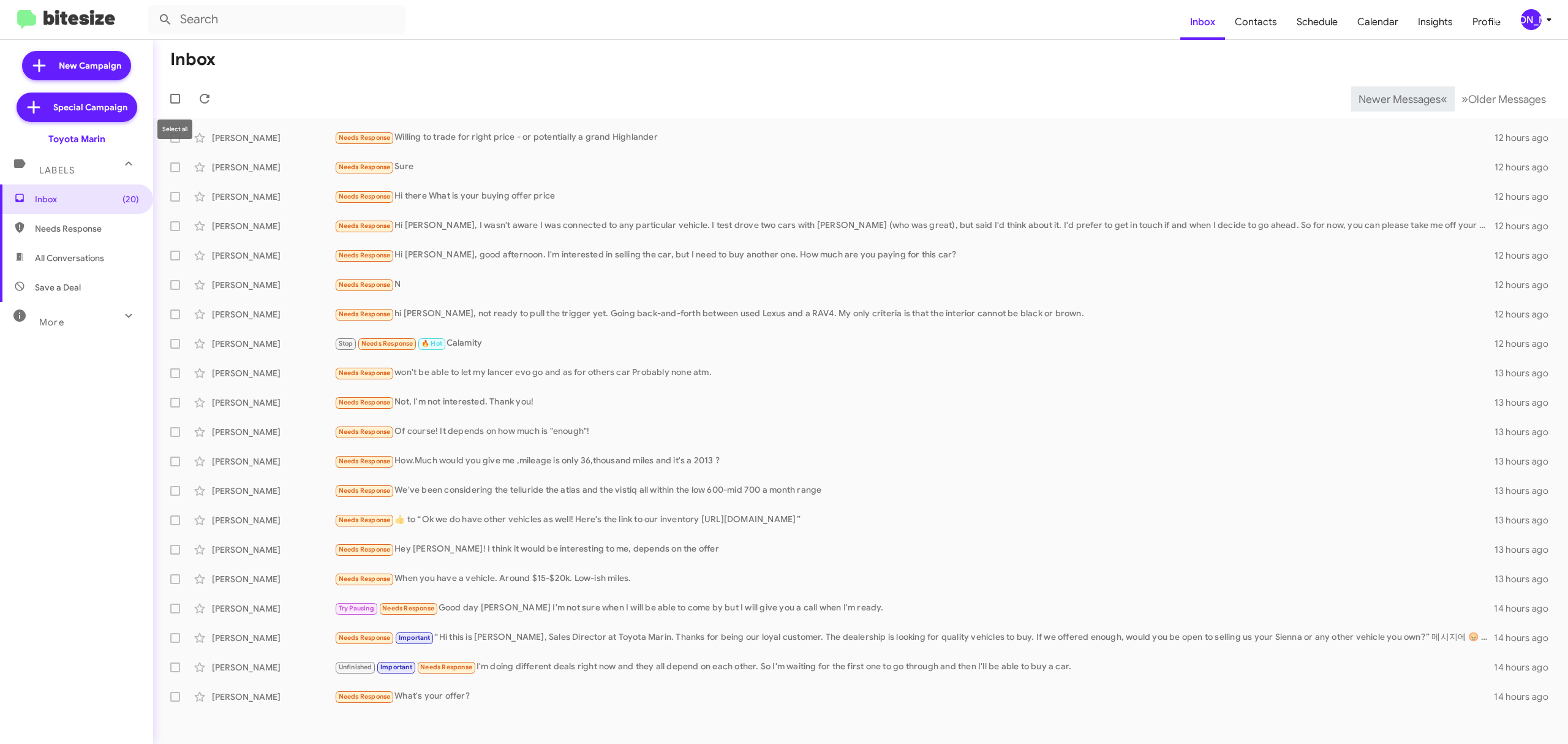
checkbox input "true"
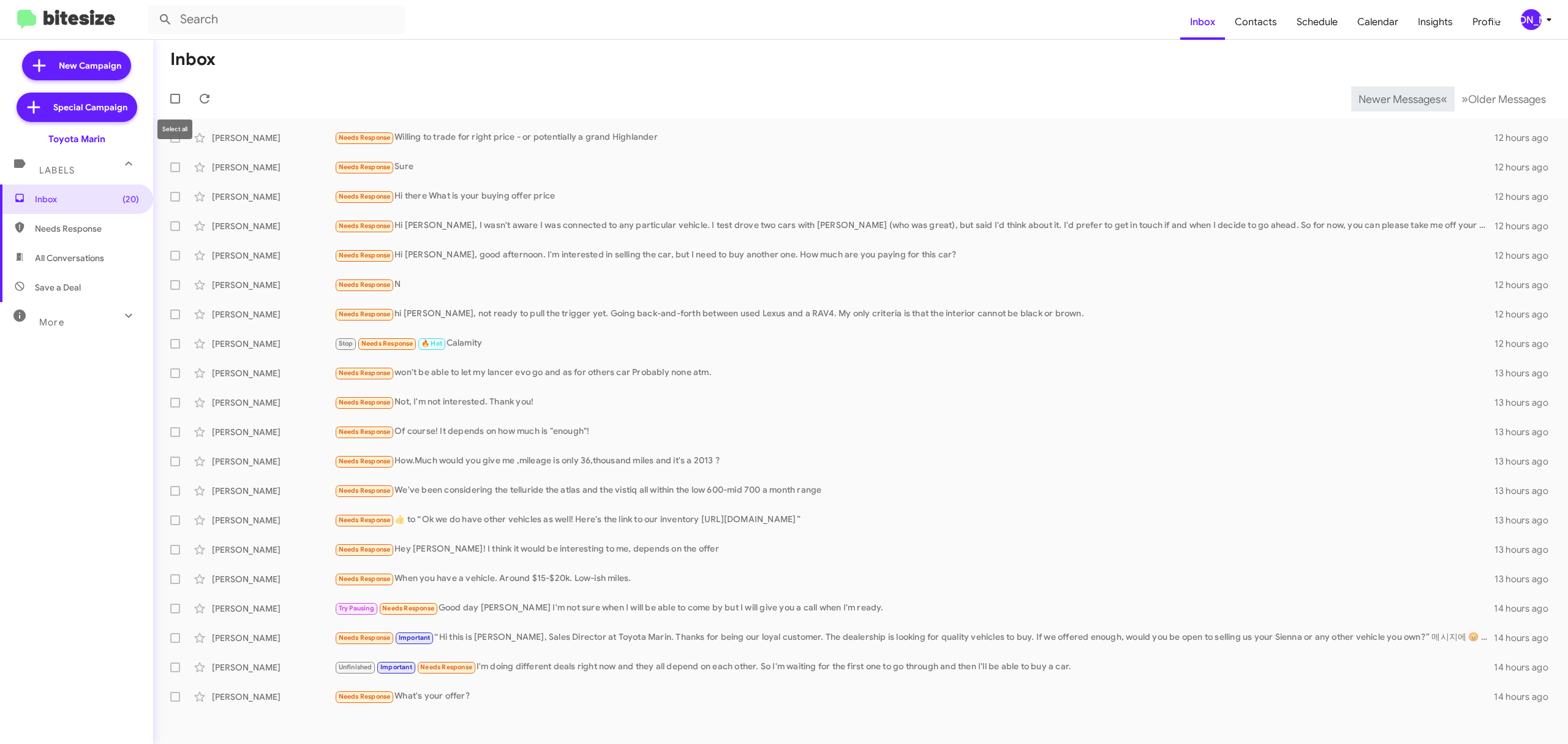
checkbox input "true"
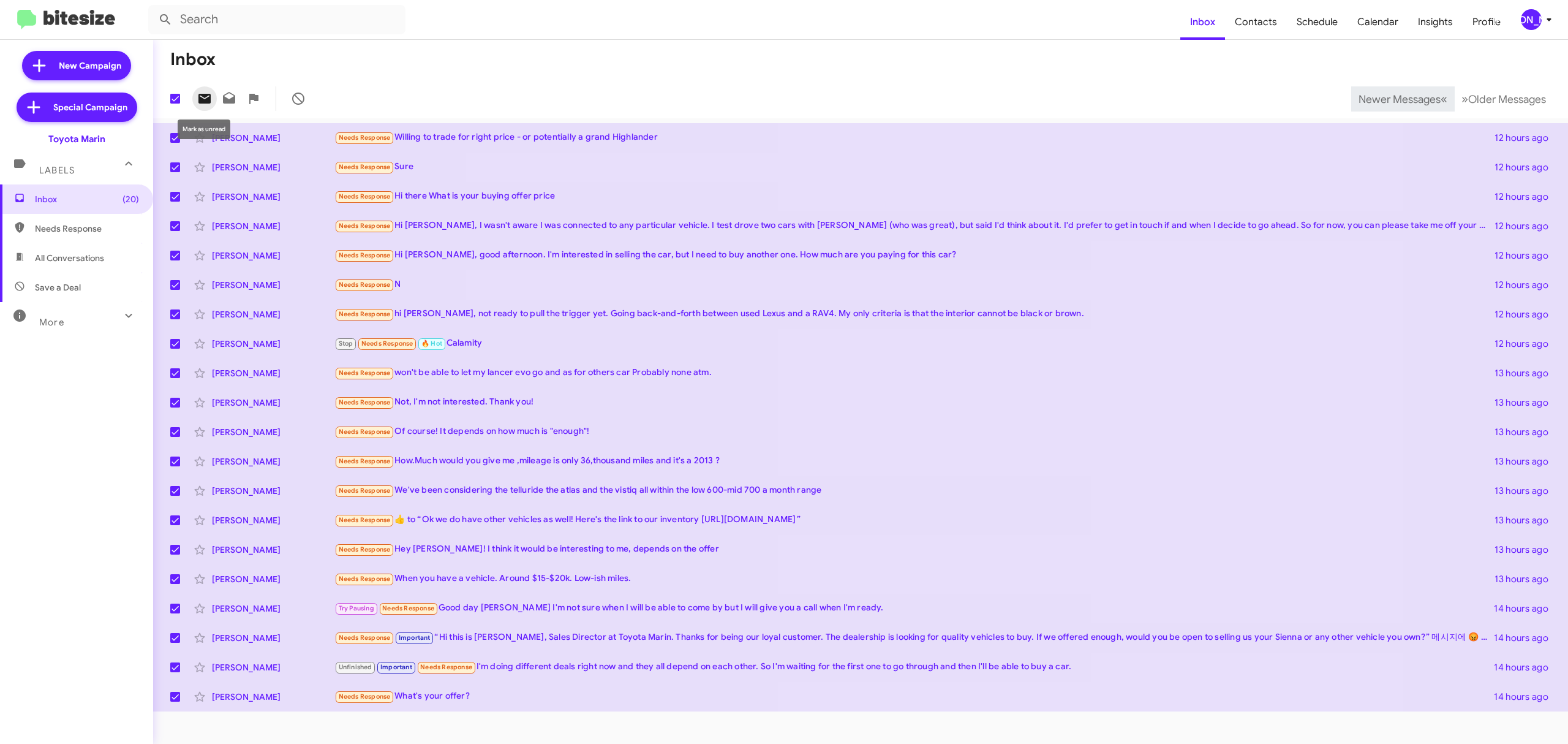
click at [201, 101] on icon at bounding box center [205, 99] width 12 height 10
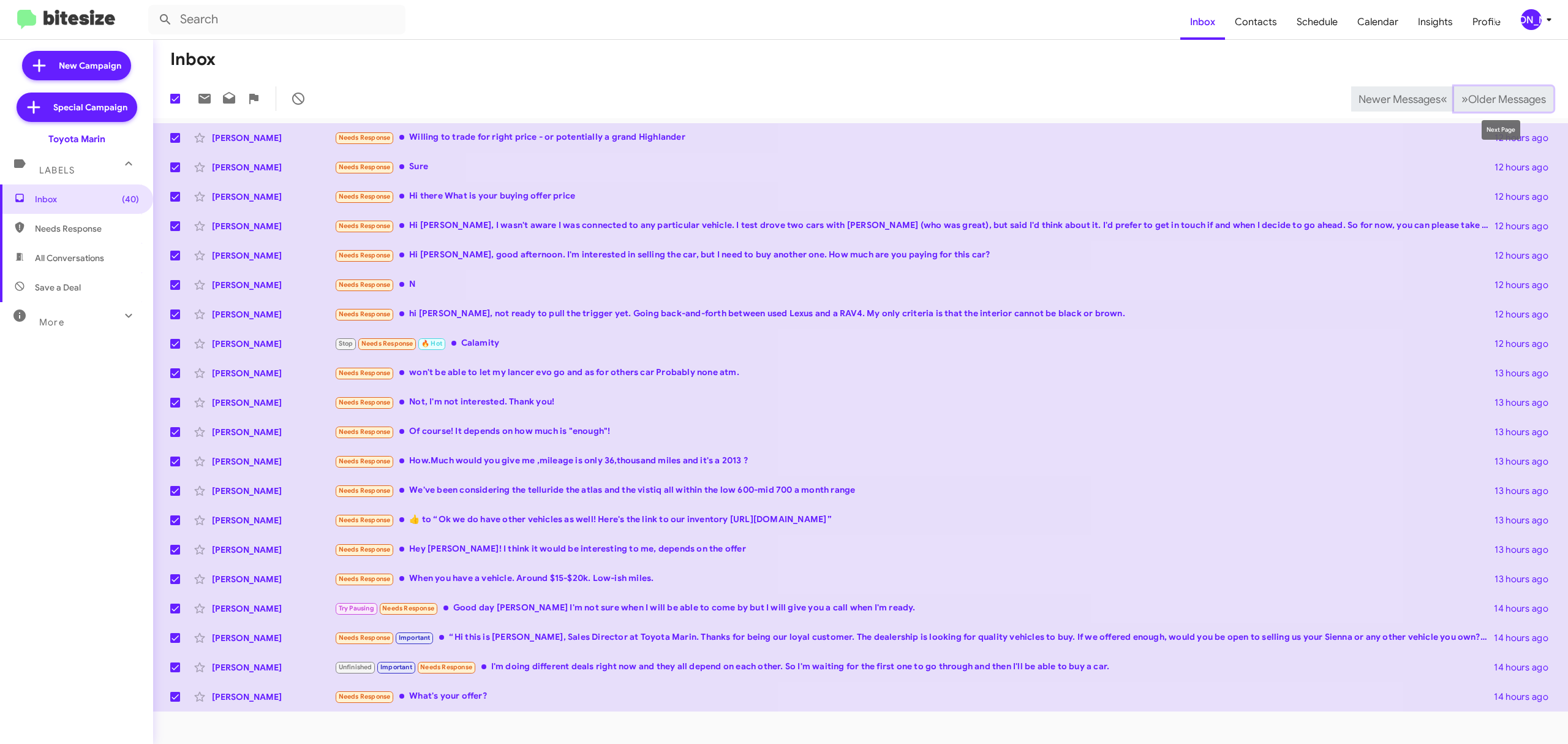
click at [1500, 99] on span "Older Messages" at bounding box center [1506, 100] width 78 height 14
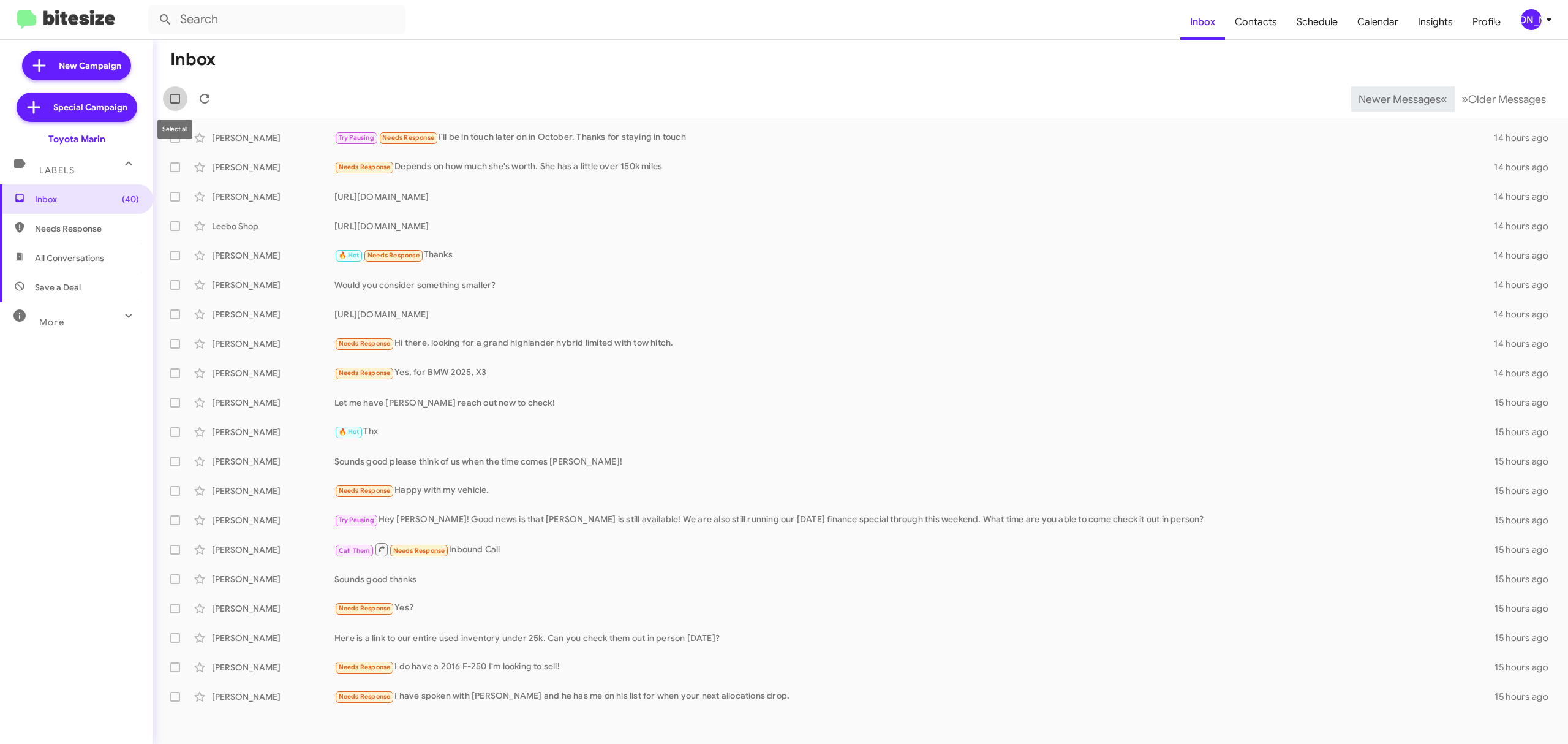
click at [170, 99] on span at bounding box center [175, 99] width 10 height 10
click at [175, 103] on input "checkbox" at bounding box center [175, 103] width 1 height 1
checkbox input "true"
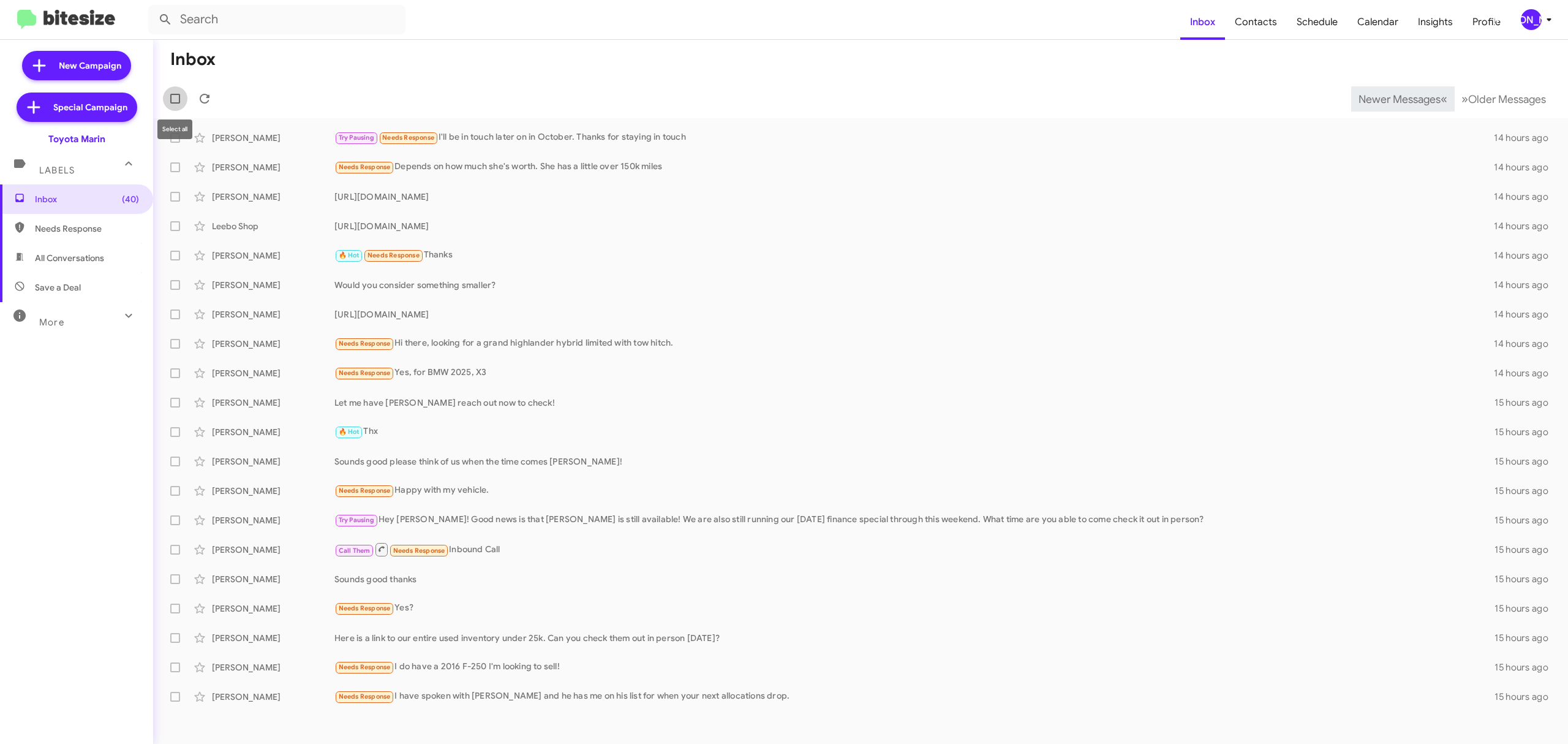
checkbox input "true"
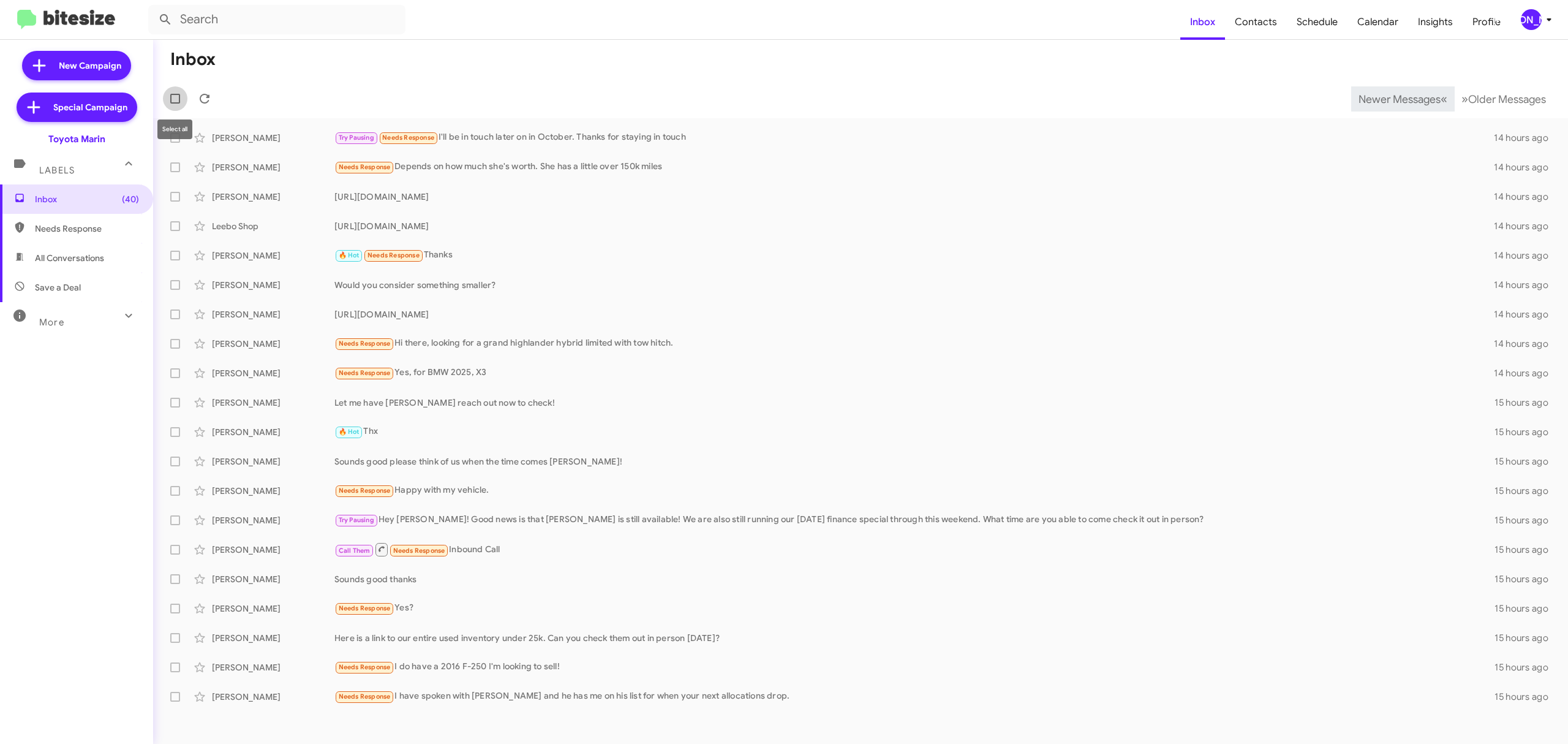
checkbox input "true"
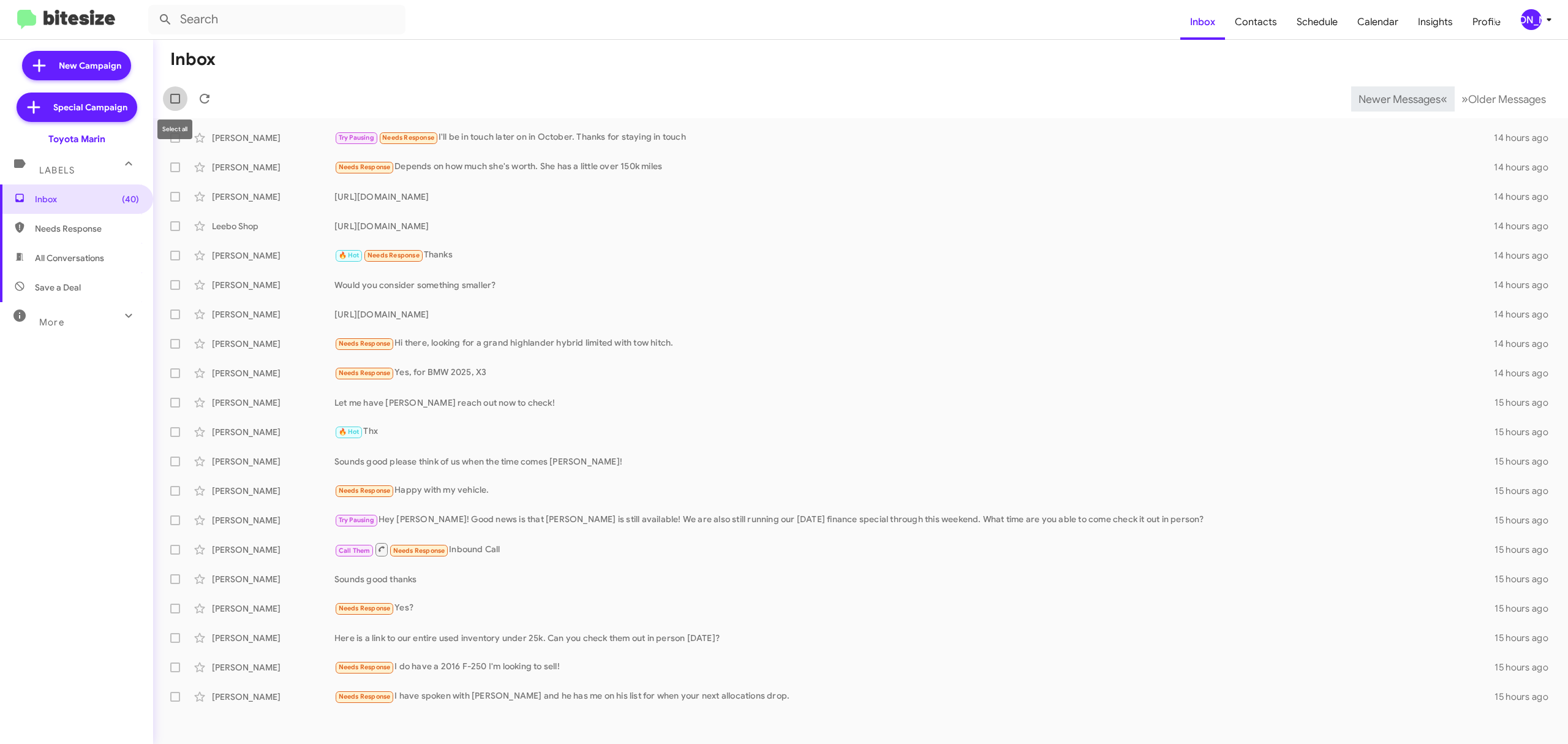
checkbox input "true"
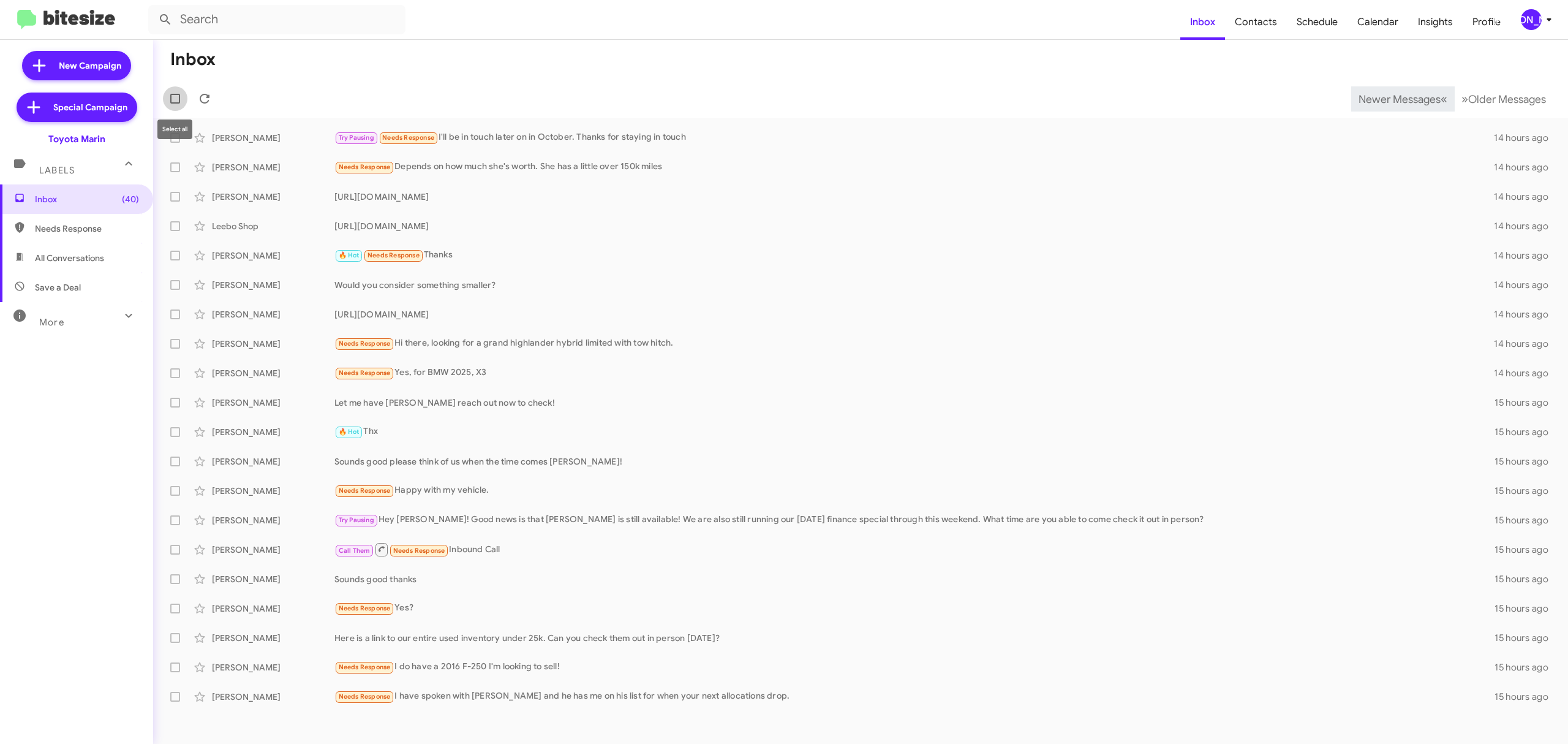
checkbox input "true"
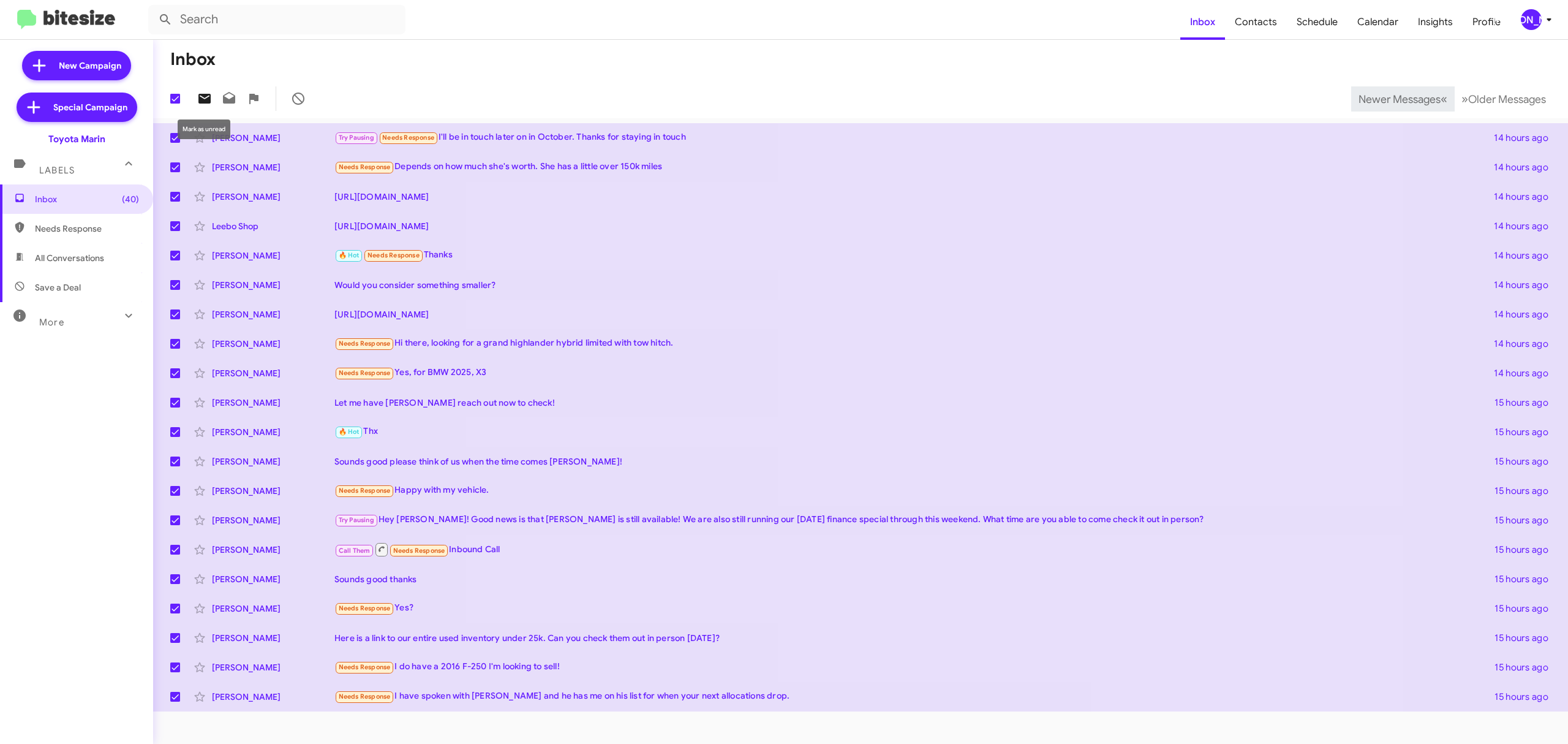
click at [195, 103] on span at bounding box center [204, 99] width 24 height 15
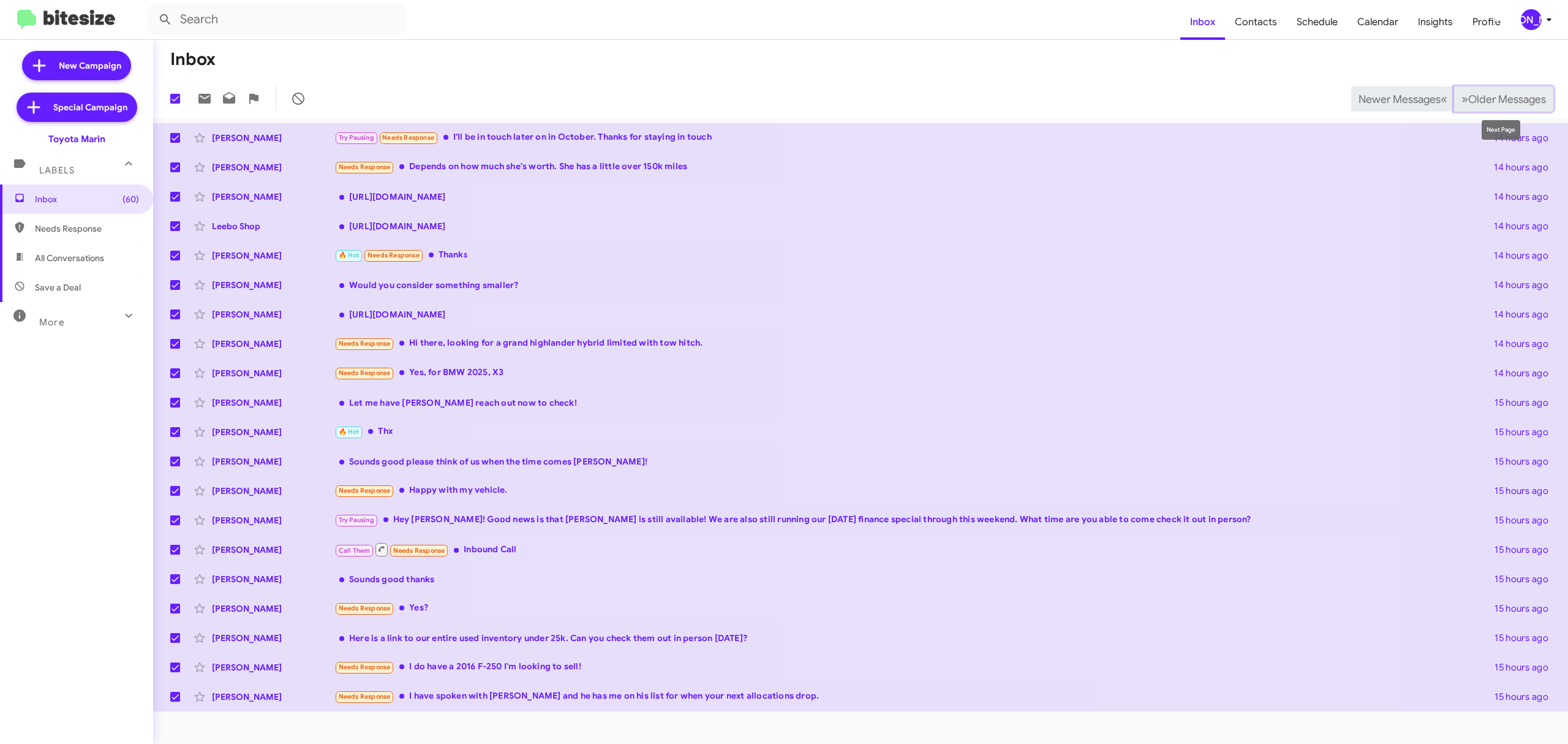
click at [1495, 94] on span "Older Messages" at bounding box center [1506, 100] width 78 height 14
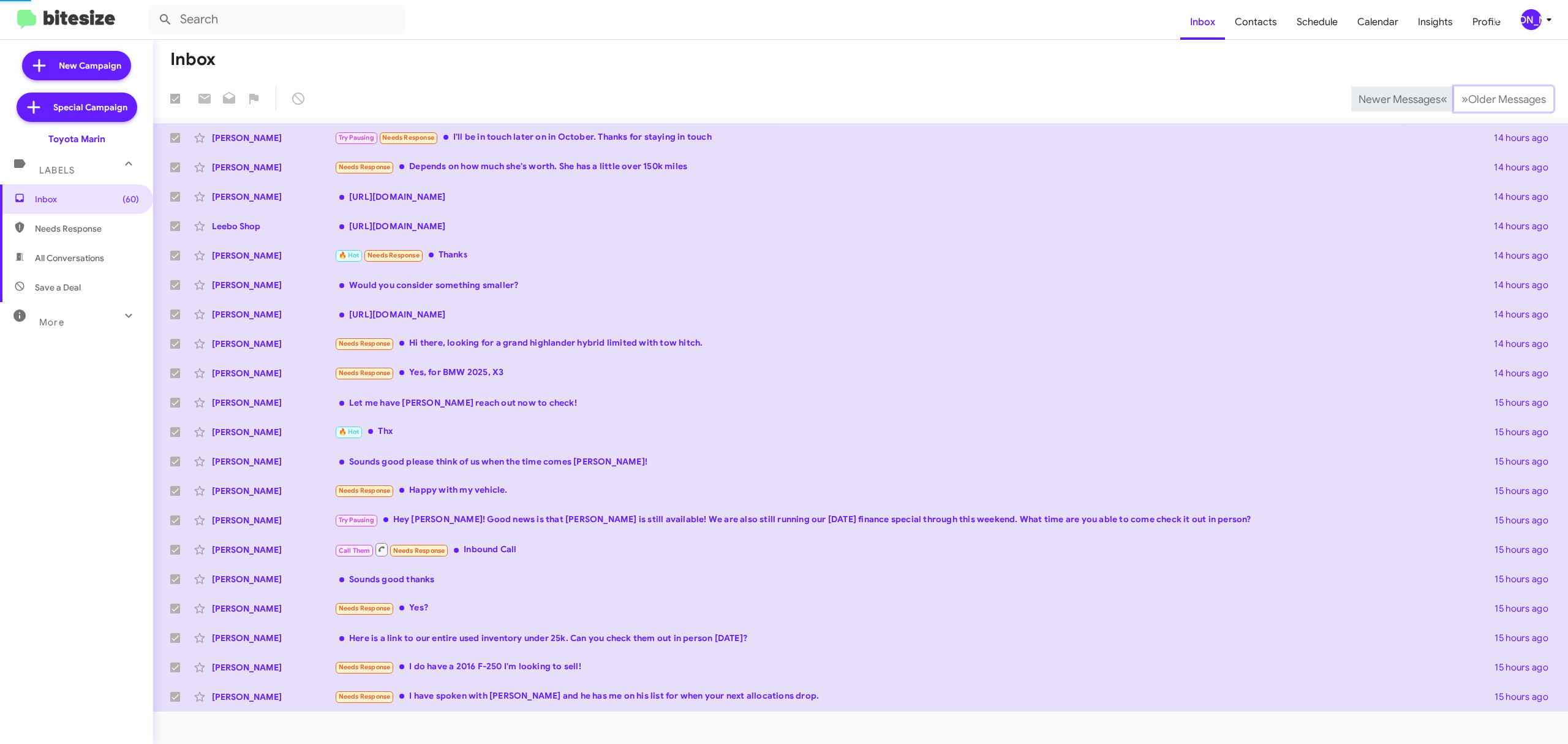
checkbox input "false"
